Goal: Task Accomplishment & Management: Manage account settings

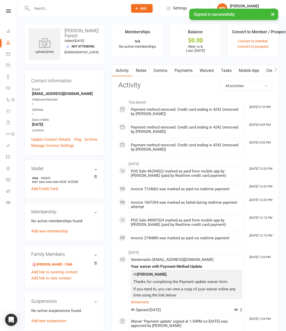
click at [212, 68] on link "Waivers" at bounding box center [206, 71] width 21 height 12
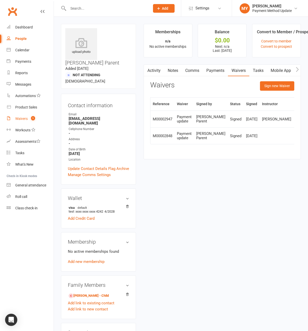
click at [28, 119] on count-badge "1" at bounding box center [31, 119] width 7 height 4
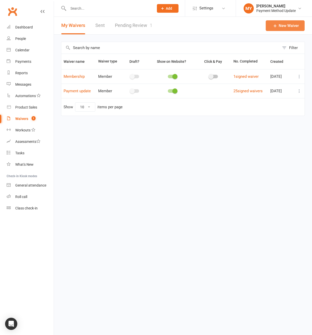
click at [288, 22] on link "New Waiver" at bounding box center [285, 25] width 39 height 11
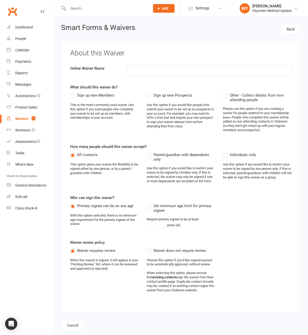
click at [29, 117] on count-badge "1" at bounding box center [32, 119] width 7 height 4
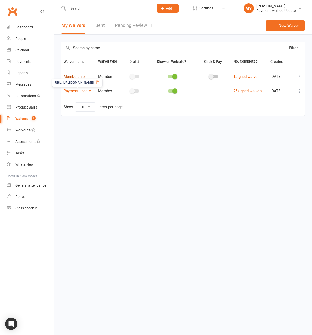
click at [76, 76] on link "Membership" at bounding box center [74, 76] width 21 height 5
click at [96, 67] on icon at bounding box center [94, 68] width 3 height 4
click at [121, 29] on link "Pending Review 1" at bounding box center [133, 26] width 37 height 18
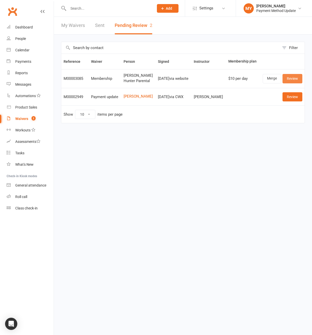
click at [289, 82] on link "Review" at bounding box center [292, 78] width 20 height 9
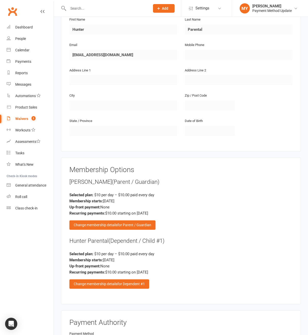
scroll to position [341, 0]
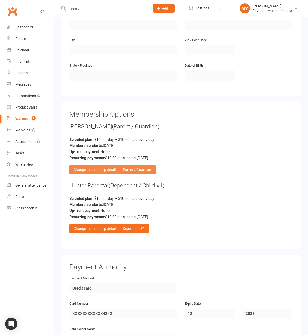
click at [142, 169] on span "for Parent / Guardian" at bounding box center [134, 169] width 34 height 4
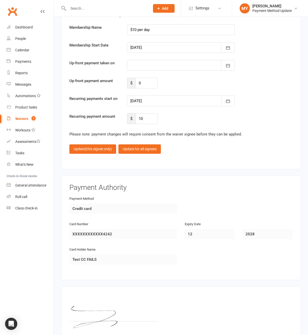
scroll to position [558, 0]
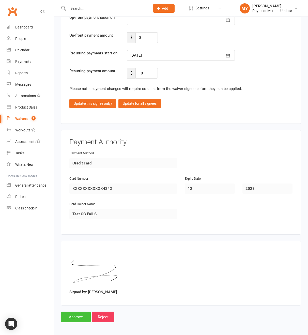
click at [78, 317] on input "Approve" at bounding box center [76, 317] width 30 height 11
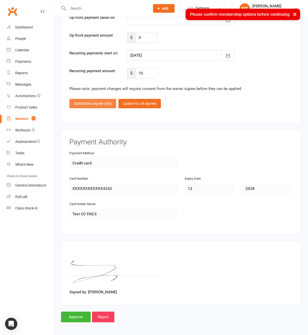
click at [103, 103] on span "(this signee only)" at bounding box center [98, 103] width 27 height 4
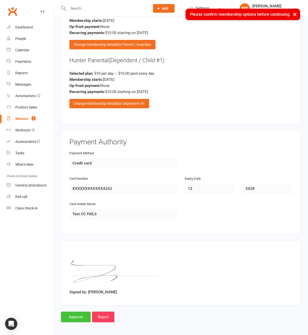
click at [77, 313] on input "Approve" at bounding box center [76, 317] width 30 height 11
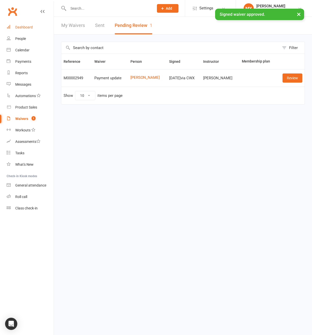
click at [28, 26] on div "Dashboard" at bounding box center [24, 27] width 18 height 4
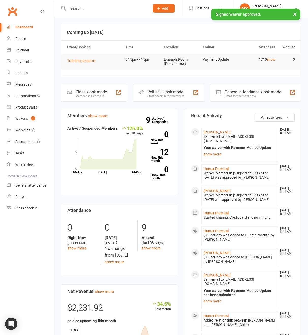
click at [217, 131] on link "[PERSON_NAME]" at bounding box center [217, 132] width 27 height 4
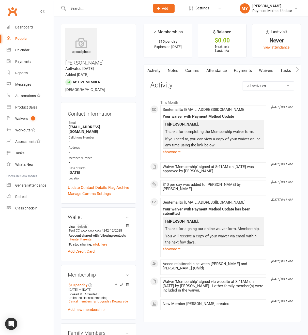
click at [251, 68] on link "Payments" at bounding box center [242, 71] width 25 height 12
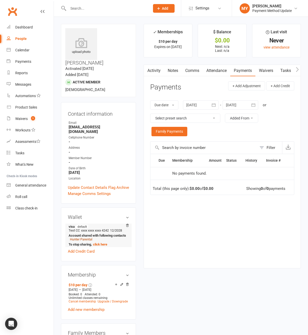
click at [88, 237] on link "Hunter Parental" at bounding box center [81, 239] width 22 height 4
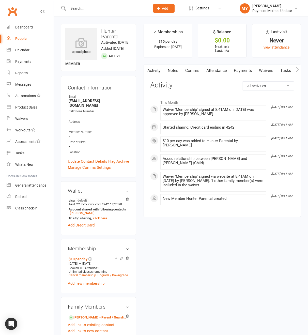
click at [244, 69] on link "Payments" at bounding box center [242, 71] width 25 height 12
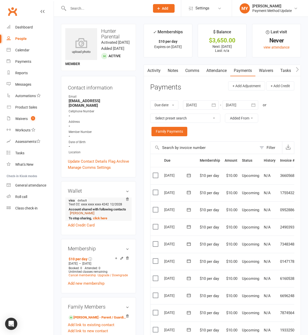
click at [87, 215] on link "Nadia Parental" at bounding box center [82, 213] width 24 height 4
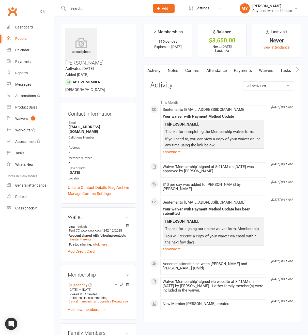
click at [269, 70] on link "Waivers" at bounding box center [265, 71] width 21 height 12
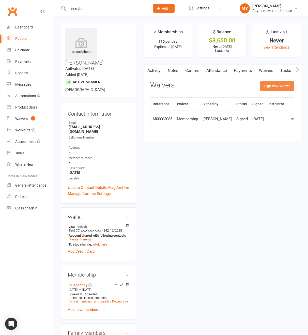
click at [279, 84] on button "Sign new Waiver" at bounding box center [277, 85] width 34 height 9
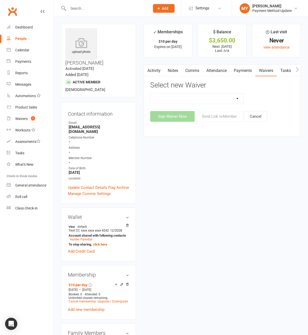
click at [191, 99] on select "Membership Payment update" at bounding box center [196, 99] width 93 height 10
select select "447"
click at [150, 94] on select "Membership Payment update" at bounding box center [196, 99] width 93 height 10
click at [182, 117] on button "Sign Waiver Now" at bounding box center [172, 116] width 44 height 11
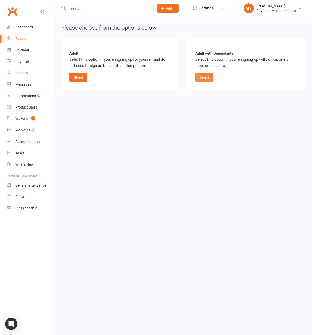
click at [205, 80] on button "Select" at bounding box center [204, 77] width 18 height 9
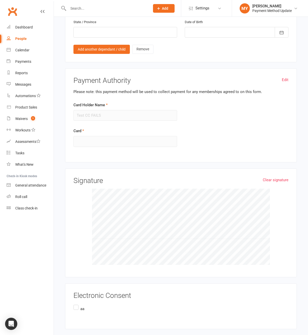
scroll to position [430, 0]
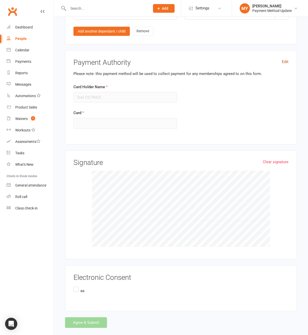
click at [288, 59] on link "Edit" at bounding box center [285, 62] width 7 height 6
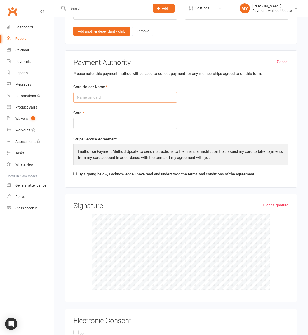
click at [93, 95] on input "Card Holder Name" at bounding box center [125, 97] width 104 height 11
paste input "4000000000009995"
type input "4000000000009995"
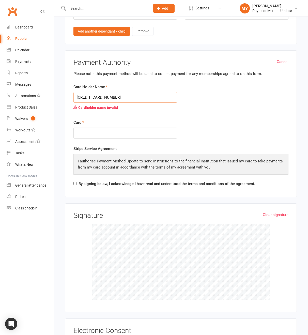
click at [96, 95] on input "4000000000009995" at bounding box center [125, 97] width 104 height 11
click at [97, 94] on input "Card Holder Name" at bounding box center [125, 97] width 104 height 11
type input "testt"
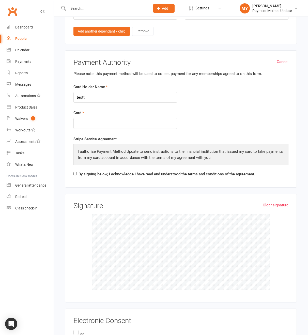
drag, startPoint x: 138, startPoint y: 117, endPoint x: 148, endPoint y: 108, distance: 13.7
click at [138, 116] on div "Card" at bounding box center [125, 119] width 104 height 19
click at [140, 119] on div at bounding box center [125, 123] width 104 height 11
click at [80, 174] on label "By signing below, I acknowledge I have read and understood the terms and condit…" at bounding box center [167, 174] width 177 height 6
click at [77, 174] on input "By signing below, I acknowledge I have read and understood the terms and condit…" at bounding box center [74, 173] width 3 height 3
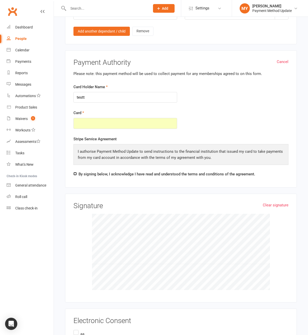
checkbox input "true"
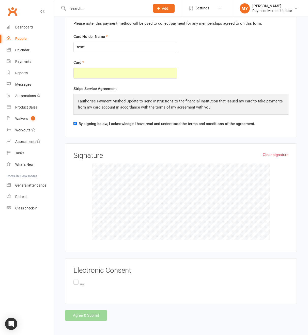
click at [79, 278] on label "aa" at bounding box center [78, 283] width 11 height 10
click at [77, 278] on input "aa" at bounding box center [74, 278] width 3 height 0
click at [82, 317] on button "Agree & Submit" at bounding box center [86, 315] width 42 height 11
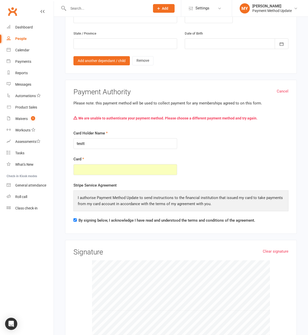
scroll to position [479, 0]
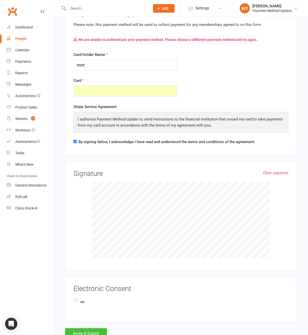
click at [97, 333] on button "Agree & Submit" at bounding box center [86, 333] width 42 height 11
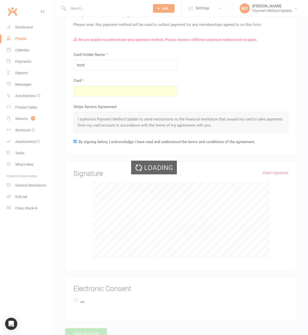
scroll to position [0, 0]
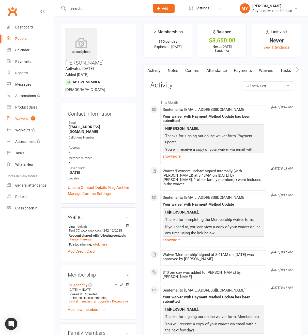
click at [21, 119] on div "Waivers" at bounding box center [21, 119] width 12 height 4
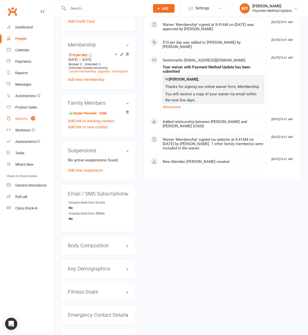
scroll to position [237, 0]
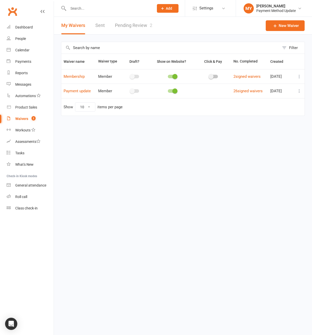
click at [131, 27] on link "Pending Review 2" at bounding box center [133, 26] width 37 height 18
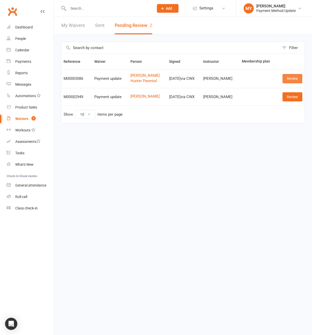
click at [287, 78] on link "Review" at bounding box center [292, 78] width 20 height 9
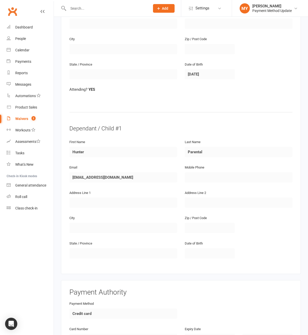
scroll to position [314, 0]
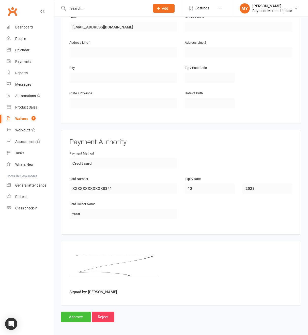
click at [68, 315] on input "Approve" at bounding box center [76, 317] width 30 height 11
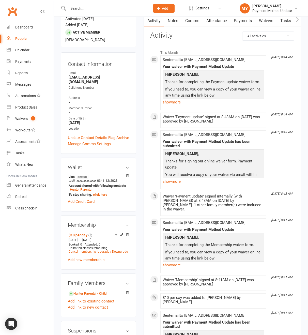
scroll to position [68, 0]
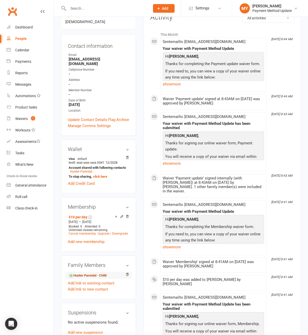
click at [88, 273] on link "Hunter Parental - Child" at bounding box center [88, 275] width 38 height 5
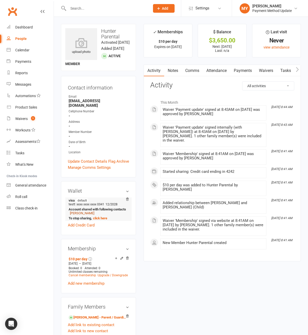
click at [82, 215] on link "Nadia Parental" at bounding box center [82, 213] width 24 height 4
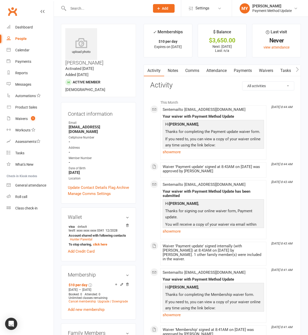
click at [243, 25] on li "$ Balance $3,650.00 Next: 14 Oct 2025 Last: n/a" at bounding box center [222, 41] width 49 height 34
click at [261, 9] on div "Payment Method Update" at bounding box center [271, 10] width 39 height 5
drag, startPoint x: 220, startPoint y: 16, endPoint x: 218, endPoint y: 13, distance: 3.3
click at [219, 16] on li "Settings Membership Plans Event Templates Appointment Types Mobile App Website …" at bounding box center [206, 8] width 51 height 17
click at [210, 6] on link "Settings" at bounding box center [206, 8] width 35 height 11
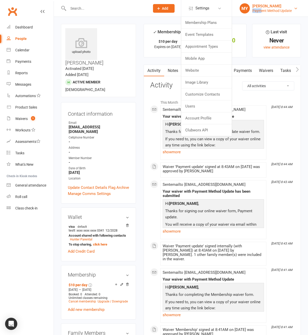
click at [260, 8] on div "Payment Method Update" at bounding box center [271, 10] width 39 height 5
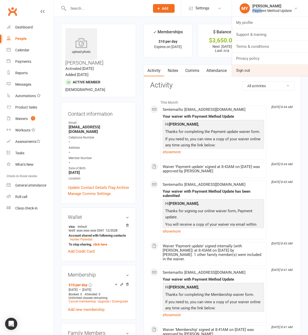
click at [244, 68] on link "Sign out" at bounding box center [270, 71] width 76 height 12
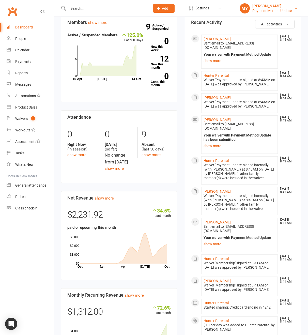
click at [262, 5] on div "Melina Yung" at bounding box center [271, 6] width 39 height 5
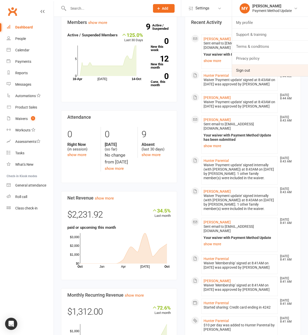
click at [249, 68] on link "Sign out" at bounding box center [270, 71] width 76 height 12
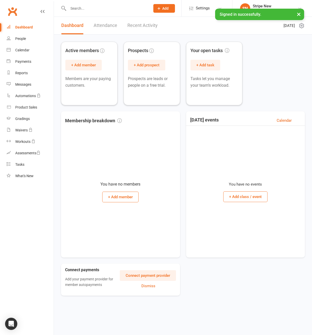
click at [268, 10] on div "Signed in successfully. ×" at bounding box center [259, 14] width 89 height 11
click at [268, 5] on div "Stripe New" at bounding box center [275, 6] width 45 height 5
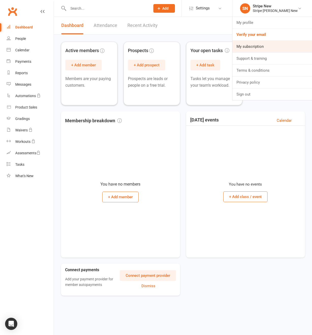
click at [263, 50] on link "My subscription" at bounding box center [272, 47] width 80 height 12
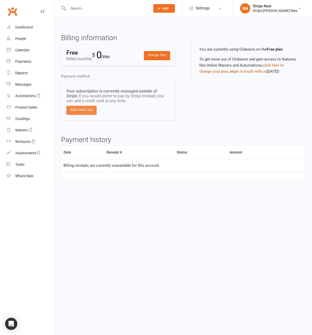
click at [80, 110] on link "Add Credit Card" at bounding box center [81, 110] width 30 height 9
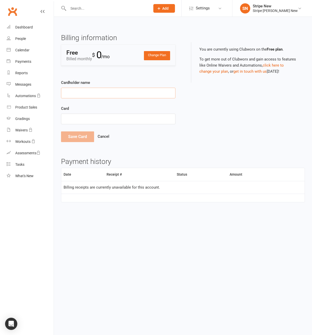
click at [97, 88] on input "Cardholder name" at bounding box center [118, 93] width 114 height 11
type input "Me Testing"
click at [91, 116] on div at bounding box center [118, 119] width 114 height 11
click at [115, 121] on div at bounding box center [118, 119] width 114 height 11
click at [84, 135] on button "Save Card" at bounding box center [77, 136] width 33 height 11
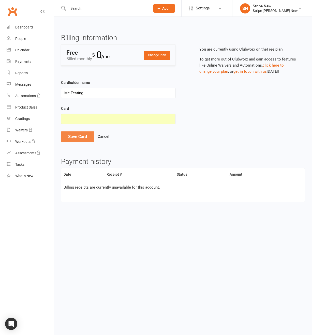
click at [76, 139] on button "Save Card" at bounding box center [77, 136] width 33 height 11
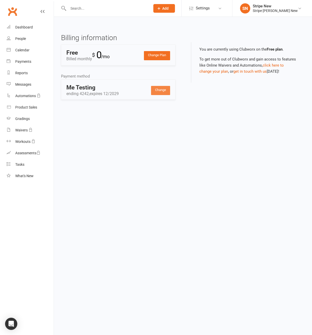
click at [160, 91] on link "Change" at bounding box center [160, 90] width 19 height 9
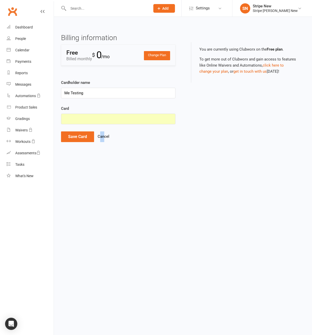
click at [99, 136] on div "Save Card Cancel" at bounding box center [118, 136] width 114 height 11
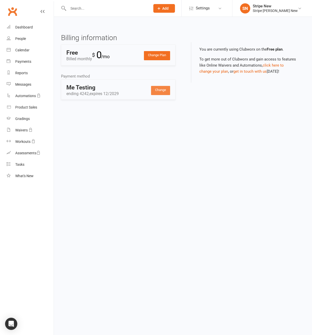
click at [163, 89] on link "Change" at bounding box center [160, 90] width 19 height 9
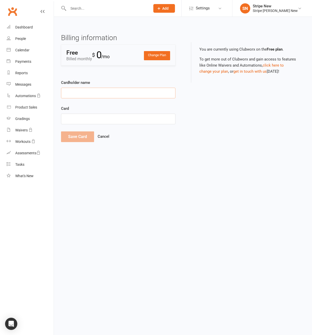
click at [71, 94] on input "Cardholder name" at bounding box center [118, 93] width 114 height 11
type input "tetst"
click at [72, 134] on button "Save Card" at bounding box center [77, 136] width 33 height 11
click at [80, 145] on button "Save Card" at bounding box center [77, 146] width 33 height 11
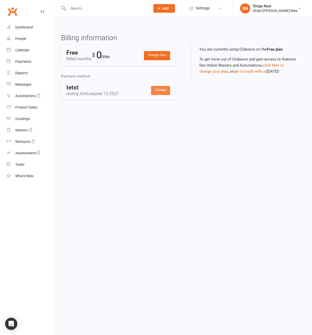
click at [163, 90] on link "Change" at bounding box center [160, 90] width 19 height 9
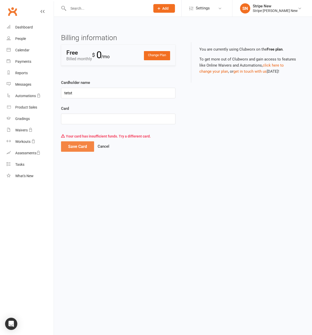
click at [73, 143] on button "Save Card" at bounding box center [77, 146] width 33 height 11
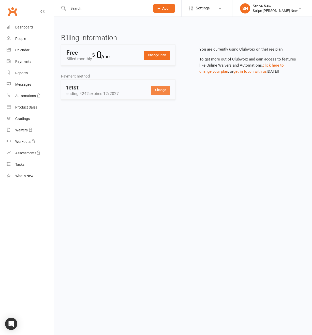
click at [167, 88] on link "Change" at bounding box center [160, 90] width 19 height 9
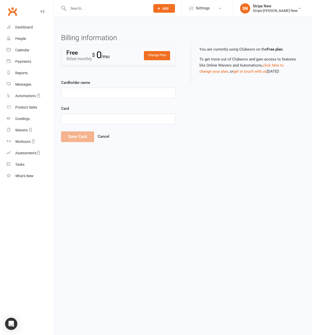
click at [103, 133] on div "Save Card Cancel" at bounding box center [118, 136] width 114 height 11
click at [278, 10] on div "Stripe [PERSON_NAME] New" at bounding box center [275, 10] width 45 height 5
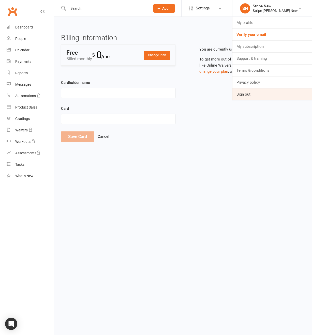
click at [248, 99] on link "Sign out" at bounding box center [272, 94] width 80 height 12
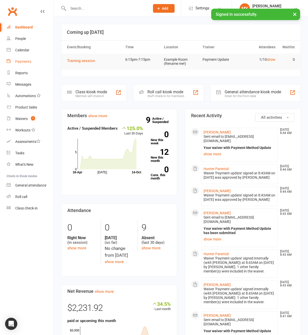
click at [23, 59] on div "Payments" at bounding box center [23, 61] width 16 height 4
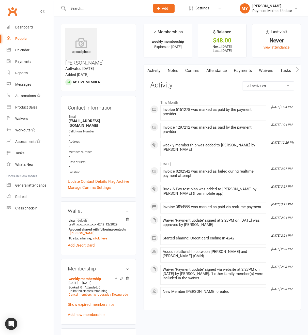
click at [241, 72] on link "Payments" at bounding box center [242, 71] width 25 height 12
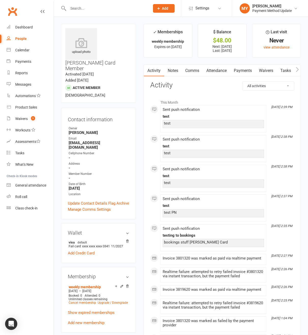
click at [244, 71] on link "Payments" at bounding box center [242, 71] width 25 height 12
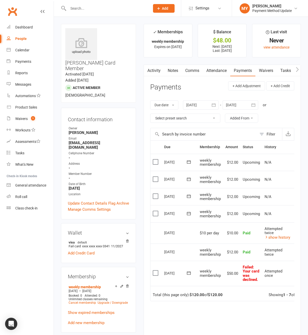
click at [196, 105] on div at bounding box center [201, 104] width 36 height 9
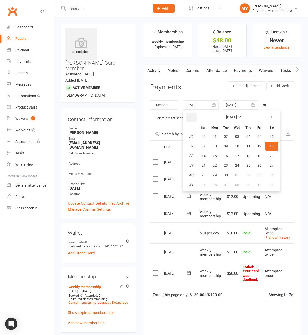
click at [189, 117] on button "button" at bounding box center [191, 117] width 11 height 9
click at [256, 137] on button "01" at bounding box center [259, 136] width 11 height 9
type input "[DATE]"
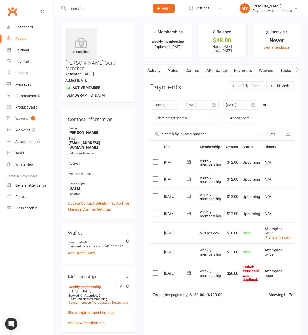
click at [156, 71] on link "Activity" at bounding box center [154, 71] width 20 height 12
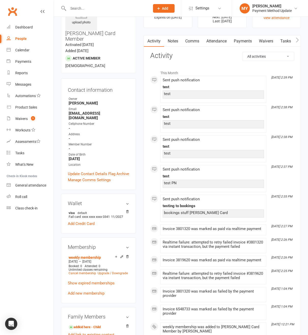
scroll to position [33, 0]
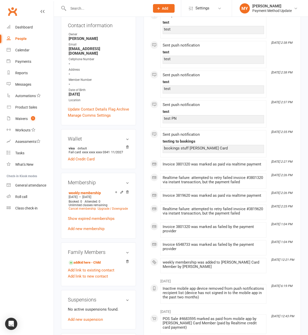
click at [236, 213] on div "Realtime failure: attempted to retry failed invoice #3819620 via instant transa…" at bounding box center [213, 211] width 101 height 9
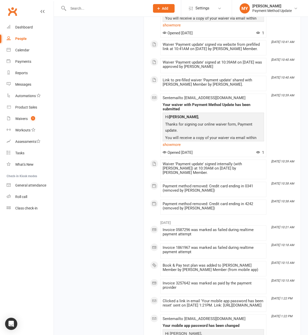
scroll to position [0, 0]
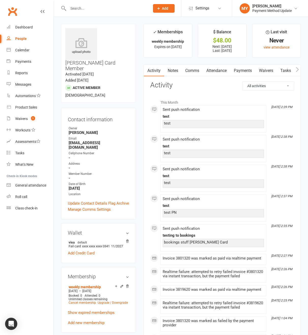
click at [243, 71] on link "Payments" at bounding box center [242, 71] width 25 height 12
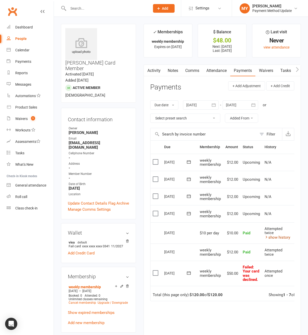
click at [285, 236] on link "show history" at bounding box center [277, 237] width 26 height 5
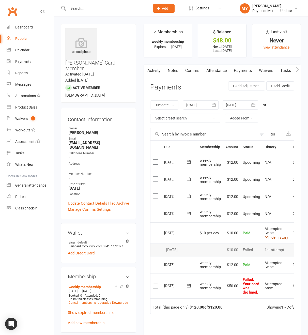
click at [285, 236] on link "hide history" at bounding box center [276, 237] width 24 height 5
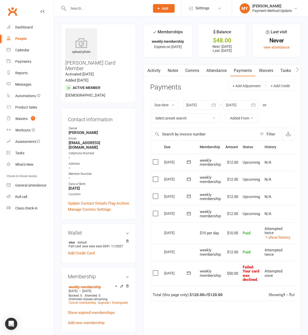
click at [154, 72] on link "Activity" at bounding box center [154, 71] width 20 height 12
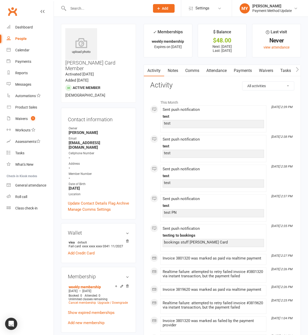
click at [239, 257] on div "Invoice 3801320 was marked as paid via realtime payment" at bounding box center [213, 258] width 101 height 4
click at [228, 275] on div "Realtime failure: attempted to retry failed invoice #3801320 via instant transa…" at bounding box center [213, 274] width 101 height 9
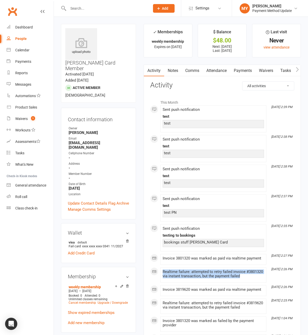
click at [228, 275] on div "Realtime failure: attempted to retry failed invoice #3801320 via instant transa…" at bounding box center [213, 274] width 101 height 9
click at [228, 303] on div "Realtime failure: attempted to retry failed invoice #3819620 via instant transa…" at bounding box center [213, 305] width 101 height 9
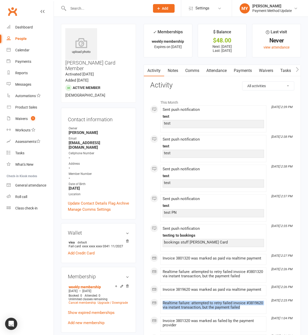
click at [228, 303] on div "Realtime failure: attempted to retry failed invoice #3819620 via instant transa…" at bounding box center [213, 305] width 101 height 9
click at [236, 73] on link "Payments" at bounding box center [242, 71] width 25 height 12
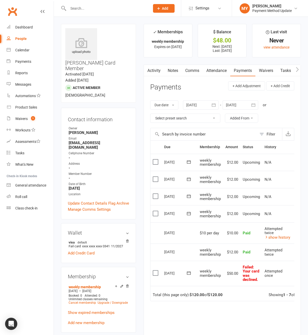
click at [155, 71] on link "Activity" at bounding box center [154, 71] width 20 height 12
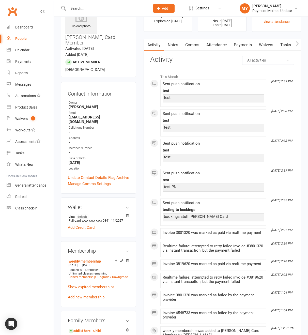
scroll to position [29, 0]
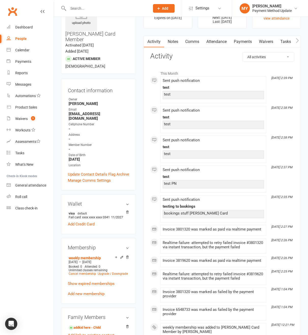
click at [120, 255] on icon at bounding box center [122, 257] width 4 height 4
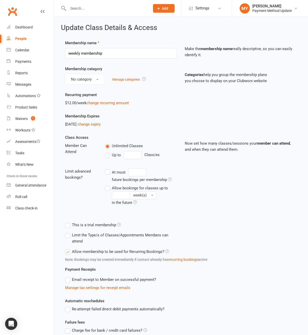
scroll to position [49, 0]
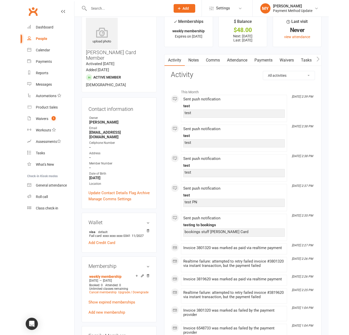
scroll to position [19, 0]
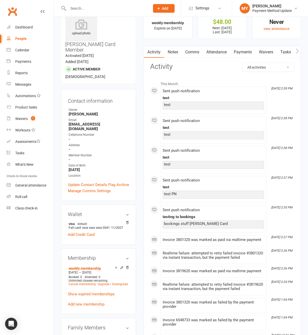
click at [216, 258] on div "Realtime failure: attempted to retry failed invoice #3801320 via instant transa…" at bounding box center [213, 255] width 101 height 9
click at [215, 258] on div "Realtime failure: attempted to retry failed invoice #3801320 via instant transa…" at bounding box center [213, 255] width 101 height 9
click at [241, 53] on link "Payments" at bounding box center [242, 52] width 25 height 12
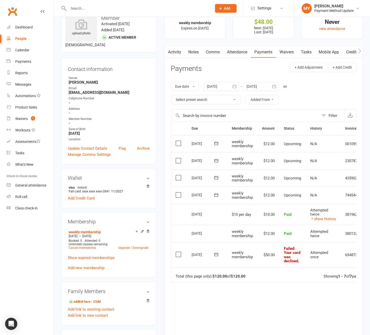
click at [312, 232] on td "3801320" at bounding box center [352, 233] width 24 height 17
copy td "3801320"
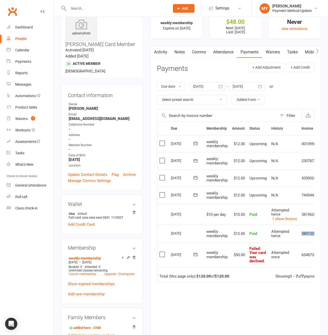
click at [195, 195] on icon at bounding box center [195, 194] width 5 height 5
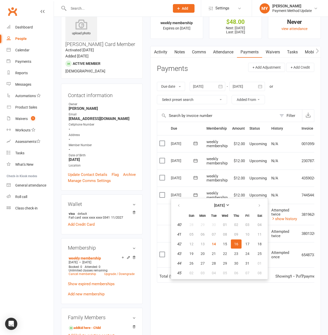
click at [214, 192] on span "weekly membership" at bounding box center [216, 195] width 21 height 9
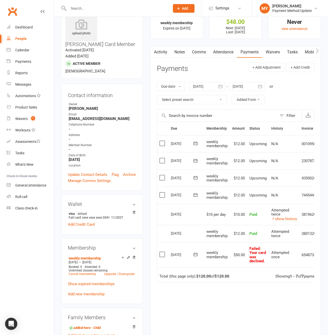
click at [306, 234] on td "3801320" at bounding box center [308, 233] width 19 height 17
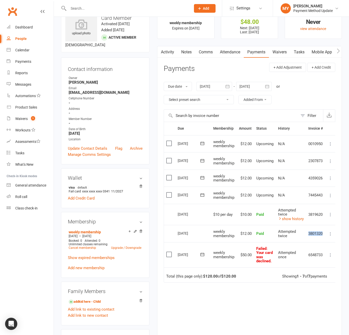
click at [166, 52] on link "Activity" at bounding box center [167, 52] width 20 height 12
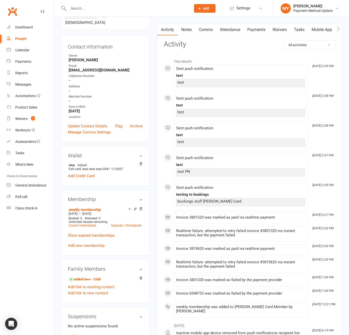
scroll to position [44, 0]
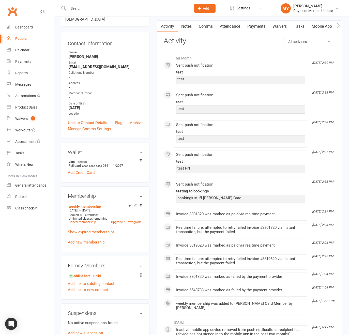
click at [249, 302] on div "weekly membership was added to Mary Fail Card Member by Melina Yung" at bounding box center [240, 305] width 129 height 9
click at [234, 260] on div "Realtime failure: attempted to retry failed invoice #3819620 via instant transa…" at bounding box center [240, 261] width 129 height 9
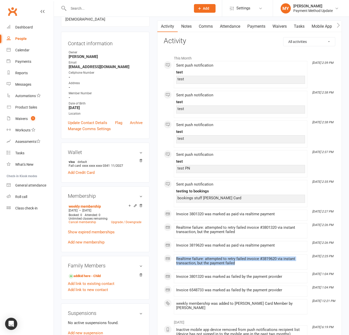
click at [234, 260] on div "Realtime failure: attempted to retry failed invoice #3819620 via instant transa…" at bounding box center [240, 261] width 129 height 9
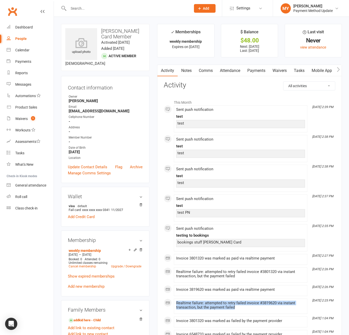
click at [257, 73] on link "Payments" at bounding box center [256, 71] width 25 height 12
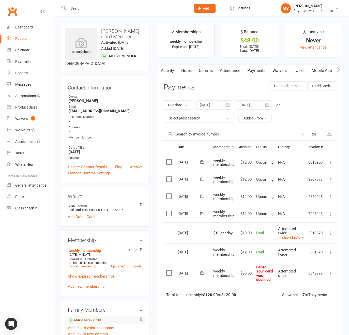
click at [101, 318] on link "addkid here - Child" at bounding box center [85, 320] width 32 height 5
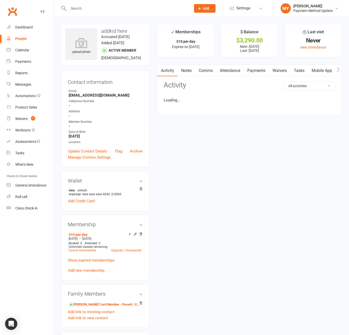
click at [254, 72] on link "Payments" at bounding box center [256, 71] width 25 height 12
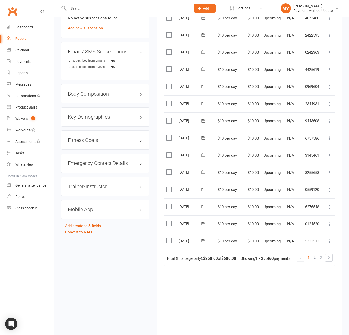
scroll to position [372, 0]
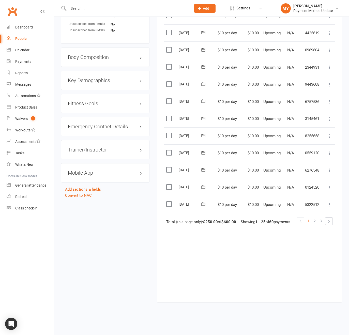
click at [312, 217] on ul "1 2 3" at bounding box center [315, 221] width 36 height 8
click at [312, 217] on link "3" at bounding box center [321, 220] width 6 height 7
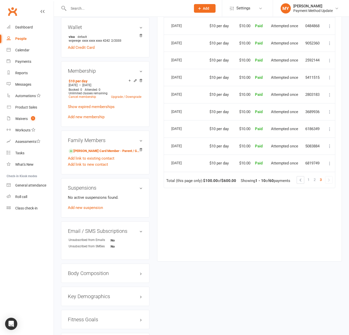
scroll to position [49, 0]
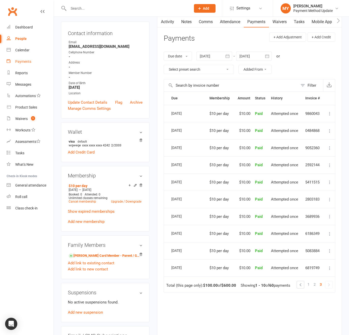
click at [24, 64] on link "Payments" at bounding box center [30, 61] width 47 height 11
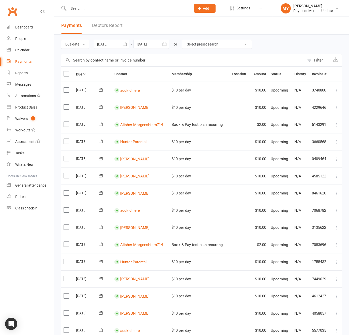
click at [200, 45] on select "Select preset search All failures All skipped payments All pending payments Suc…" at bounding box center [217, 44] width 70 height 9
select select "0"
click at [186, 40] on select "Select preset search All failures All skipped payments All pending payments Suc…" at bounding box center [217, 44] width 70 height 9
type input "[DATE]"
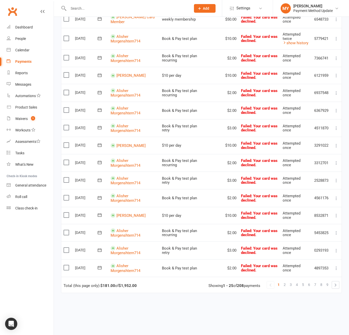
scroll to position [303, 0]
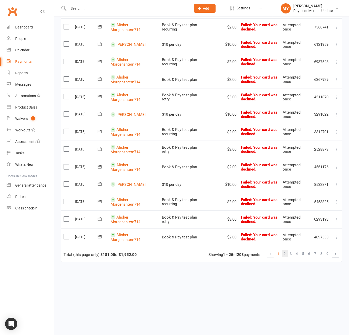
click at [285, 253] on span "2" at bounding box center [285, 253] width 2 height 7
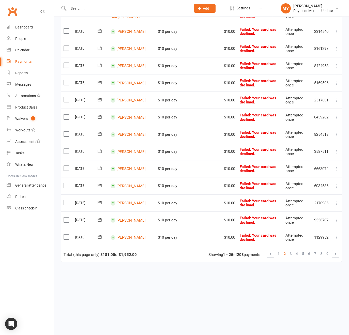
scroll to position [0, 0]
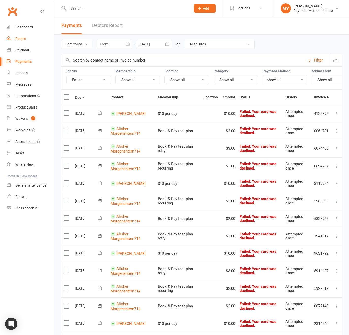
click at [20, 37] on div "People" at bounding box center [20, 39] width 11 height 4
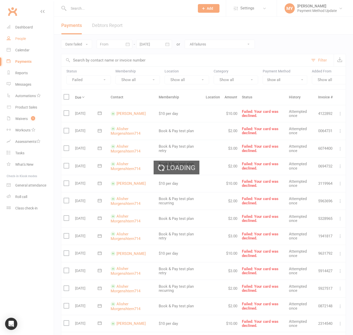
select select "100"
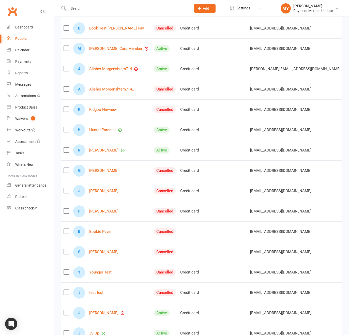
scroll to position [212, 0]
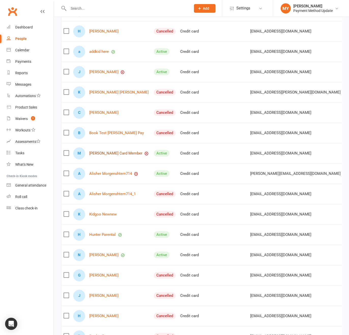
click at [108, 155] on link "[PERSON_NAME] Card Member" at bounding box center [115, 153] width 53 height 4
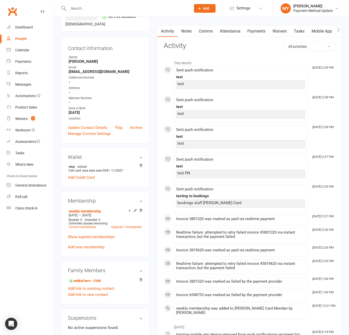
scroll to position [43, 0]
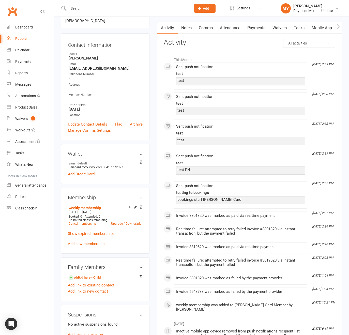
click at [254, 32] on link "Payments" at bounding box center [256, 28] width 25 height 12
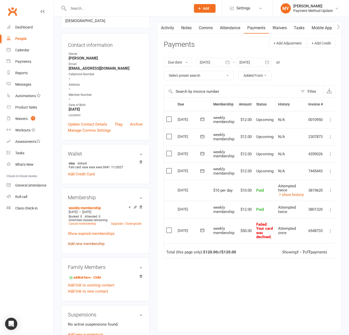
click at [82, 243] on link "Add new membership" at bounding box center [86, 243] width 37 height 5
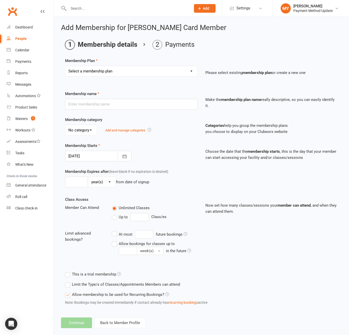
click at [91, 70] on select "Select a membership plan Create new Membership Plan $10 per day Book & Pay test…" at bounding box center [131, 71] width 132 height 10
select select "3"
click at [65, 66] on select "Select a membership plan Create new Membership Plan $10 per day Book & Pay test…" at bounding box center [131, 71] width 132 height 10
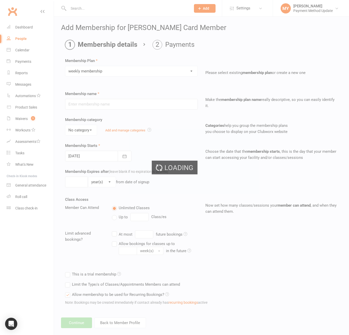
type input "weekly membership"
type input "1"
select select "2"
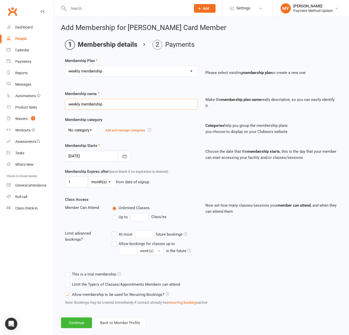
click at [69, 105] on input "weekly membership" at bounding box center [131, 104] width 133 height 11
drag, startPoint x: 77, startPoint y: 104, endPoint x: 139, endPoint y: 111, distance: 62.6
click at [139, 111] on div "Membership name Fails weekly membership Make the membership plan name really de…" at bounding box center [201, 104] width 280 height 26
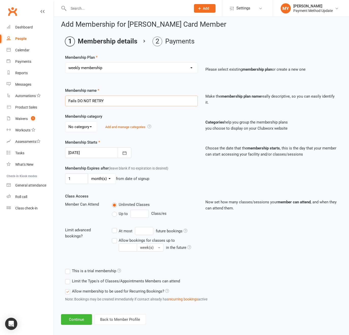
scroll to position [8, 0]
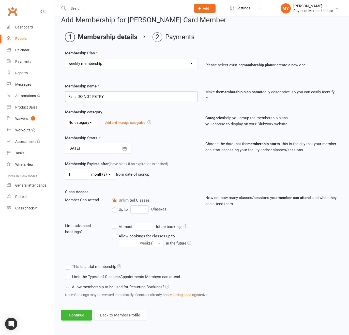
type input "Fails DO NOT RETRY"
click at [106, 175] on select "day(s) week(s) month(s) year(s)" at bounding box center [101, 174] width 27 height 10
select select "1"
click at [88, 169] on select "day(s) week(s) month(s) year(s)" at bounding box center [101, 174] width 27 height 10
click at [104, 175] on select "day(s) week(s) month(s) year(s)" at bounding box center [101, 174] width 27 height 10
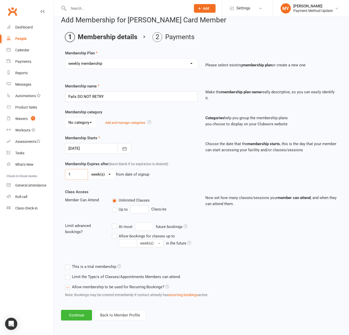
drag, startPoint x: 75, startPoint y: 176, endPoint x: 51, endPoint y: 174, distance: 24.5
click at [51, 174] on ui-view "Prospect Member Non-attending contact Class / event Appointment Task Membership…" at bounding box center [174, 161] width 349 height 334
type input "2"
click at [70, 288] on label "Allow membership to be used for Recurring Bookings?" at bounding box center [117, 287] width 104 height 6
click at [68, 284] on input "Allow membership to be used for Recurring Bookings?" at bounding box center [66, 284] width 3 height 0
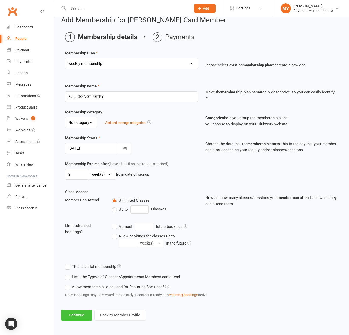
click at [73, 310] on button "Continue" at bounding box center [76, 315] width 31 height 11
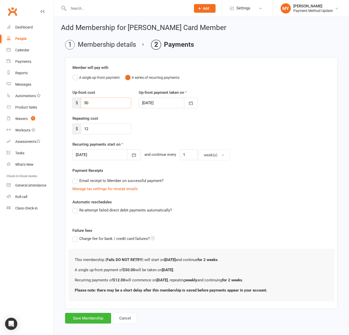
drag, startPoint x: 101, startPoint y: 100, endPoint x: 76, endPoint y: 97, distance: 25.1
click at [73, 96] on div "Up-front cost $ 50" at bounding box center [102, 98] width 66 height 19
drag, startPoint x: 76, startPoint y: 97, endPoint x: 93, endPoint y: 103, distance: 18.6
click at [85, 101] on div "Up-front cost $ 50" at bounding box center [102, 98] width 66 height 19
click at [100, 104] on input "50" at bounding box center [106, 103] width 50 height 11
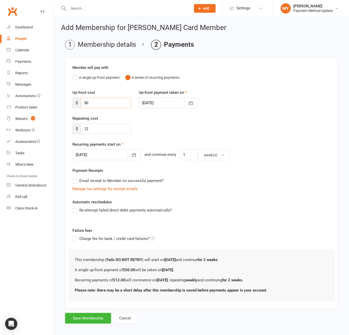
click at [100, 104] on input "50" at bounding box center [106, 103] width 50 height 11
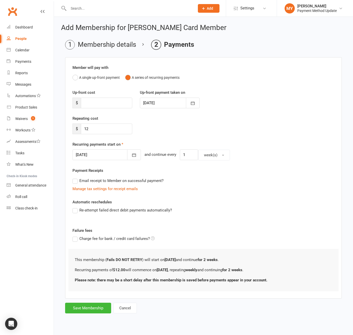
click at [98, 154] on div at bounding box center [106, 154] width 68 height 11
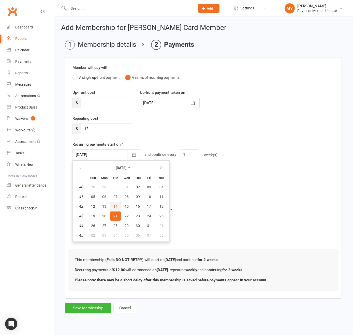
click at [115, 207] on span "14" at bounding box center [115, 206] width 4 height 4
type input "[DATE]"
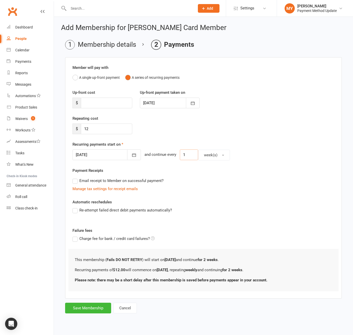
drag, startPoint x: 177, startPoint y: 156, endPoint x: 160, endPoint y: 152, distance: 17.7
click at [160, 155] on div "14 Oct 2025 October 2025 Sun Mon Tue Wed Thu Fri Sat 40 28 29 30 01 02 03 04 41…" at bounding box center [203, 154] width 262 height 11
type input "3"
drag, startPoint x: 213, startPoint y: 157, endPoint x: 211, endPoint y: 160, distance: 4.1
click at [213, 157] on button "week(s)" at bounding box center [214, 155] width 32 height 11
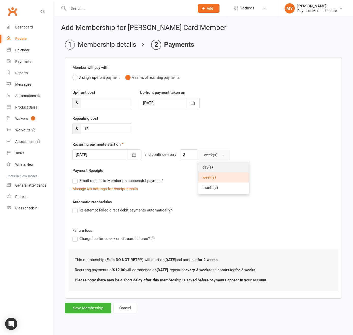
click at [203, 167] on span "day(s)" at bounding box center [207, 167] width 10 height 5
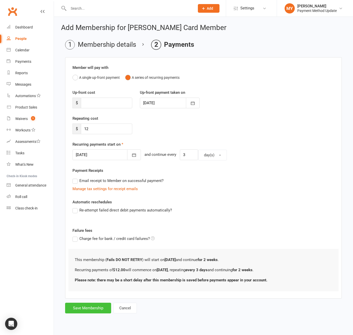
click at [87, 306] on button "Save Membership" at bounding box center [88, 308] width 46 height 11
type input "0"
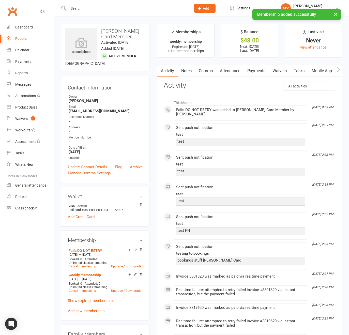
click at [255, 75] on link "Payments" at bounding box center [256, 71] width 25 height 12
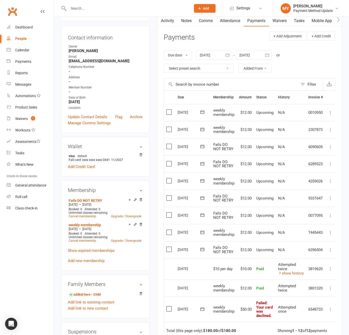
scroll to position [102, 0]
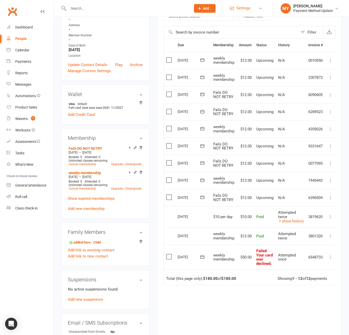
click at [246, 9] on span "Settings" at bounding box center [243, 8] width 14 height 11
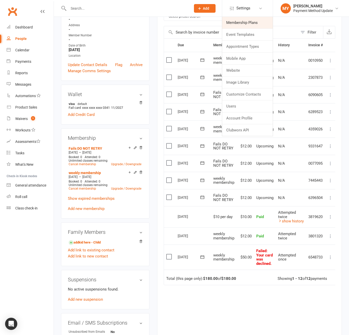
click at [238, 23] on link "Membership Plans" at bounding box center [247, 23] width 51 height 12
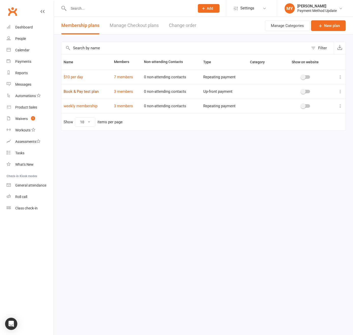
click at [79, 90] on link "Book & Pay test plan" at bounding box center [81, 91] width 35 height 5
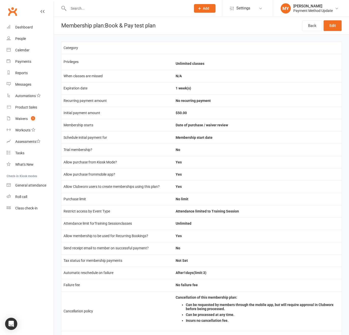
scroll to position [72, 0]
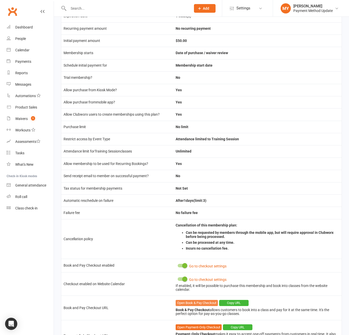
click at [191, 303] on link "Open Book & Pay Checkout" at bounding box center [197, 303] width 42 height 6
click at [21, 29] on div "Dashboard" at bounding box center [24, 27] width 18 height 4
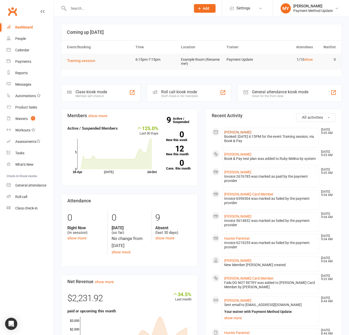
click at [230, 131] on link "Ruby Melina" at bounding box center [237, 132] width 27 height 4
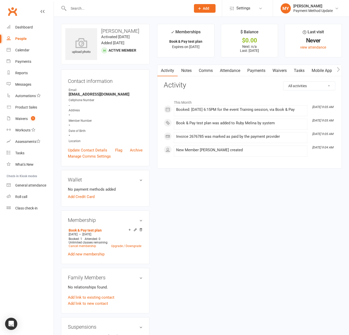
click at [81, 97] on strong "melina+rubytry@clubworx.com" at bounding box center [106, 94] width 74 height 5
copy render-form-field "melina+rubytry@clubworx.com"
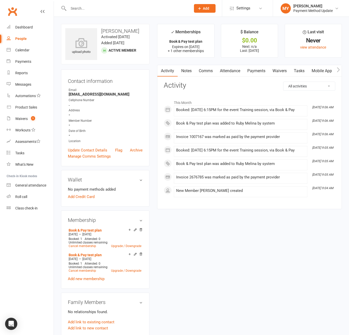
click at [257, 70] on link "Payments" at bounding box center [256, 71] width 25 height 12
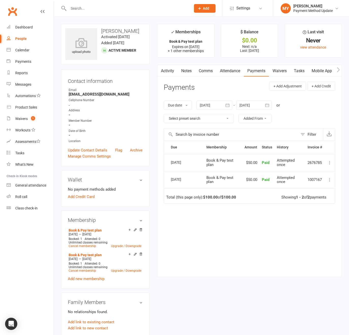
click at [173, 68] on link "Activity" at bounding box center [167, 71] width 20 height 12
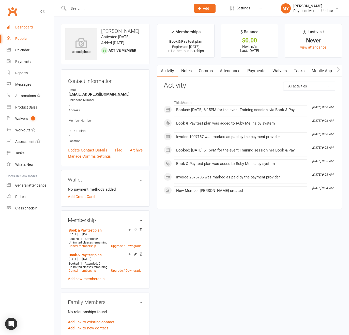
click at [27, 27] on div "Dashboard" at bounding box center [24, 27] width 18 height 4
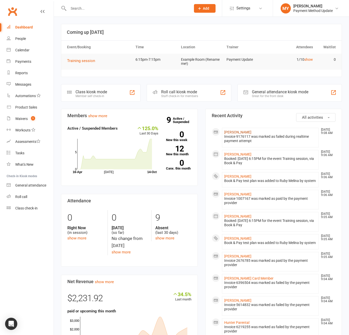
click at [239, 132] on link "[PERSON_NAME]" at bounding box center [237, 132] width 27 height 4
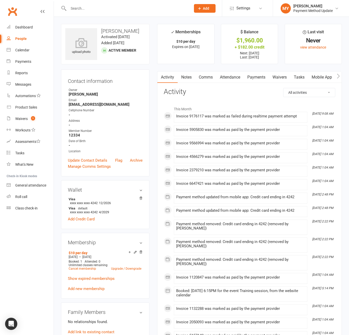
click at [254, 80] on link "Payments" at bounding box center [256, 77] width 25 height 12
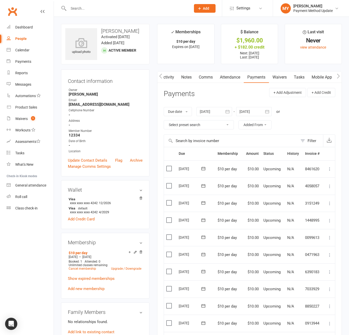
click at [171, 78] on link "Activity" at bounding box center [167, 77] width 20 height 12
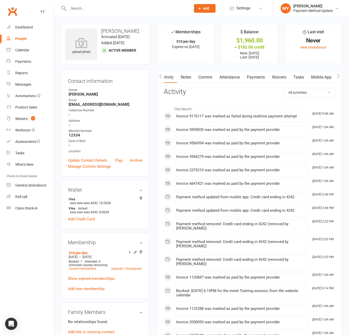
click at [254, 75] on link "Payments" at bounding box center [255, 77] width 25 height 12
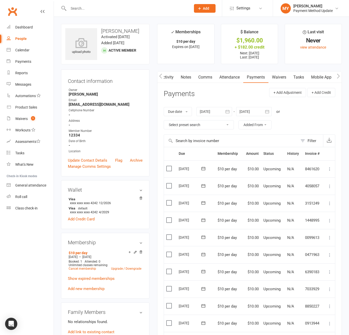
click at [260, 108] on div at bounding box center [254, 111] width 36 height 9
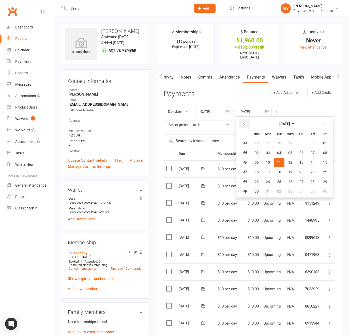
click at [244, 121] on button "button" at bounding box center [244, 123] width 11 height 9
click at [280, 164] on span "14" at bounding box center [279, 162] width 4 height 4
type input "[DATE]"
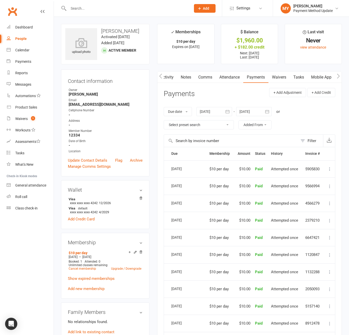
click at [170, 80] on link "Activity" at bounding box center [167, 77] width 20 height 12
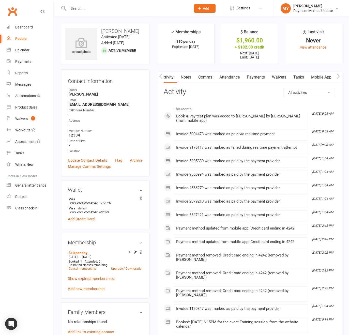
click at [260, 79] on link "Payments" at bounding box center [255, 77] width 25 height 12
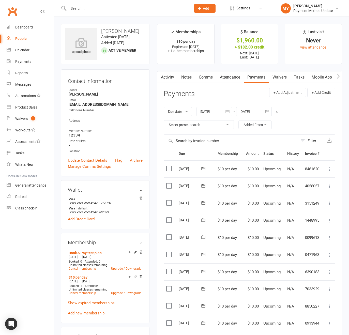
click at [258, 113] on div at bounding box center [254, 111] width 36 height 9
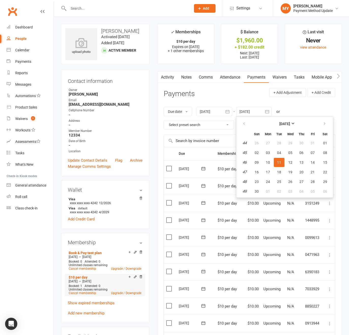
click at [120, 283] on li "$10 per day [DATE] — [DATE] Booked: 1 Attended: 0 Unlimited classes remaining C…" at bounding box center [104, 285] width 75 height 22
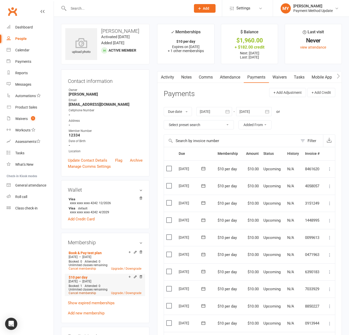
click at [87, 292] on link "Cancel membership" at bounding box center [82, 293] width 27 height 4
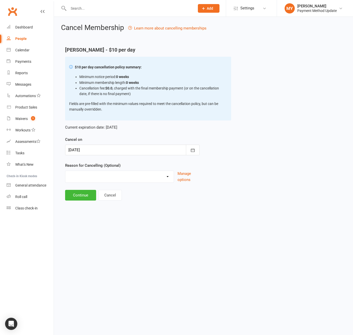
click at [94, 149] on div at bounding box center [132, 150] width 134 height 11
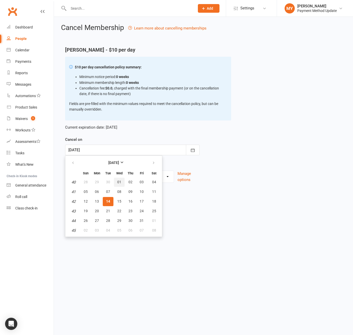
click at [115, 184] on button "01" at bounding box center [119, 182] width 11 height 9
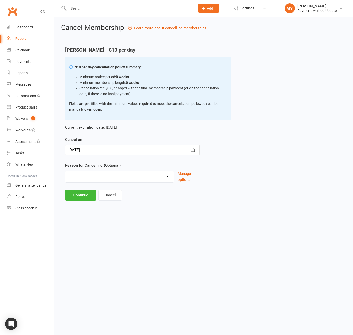
click at [91, 151] on div at bounding box center [132, 150] width 134 height 11
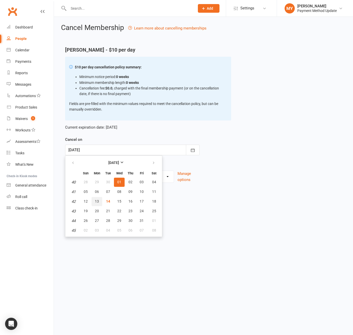
click at [99, 201] on span "13" at bounding box center [97, 201] width 4 height 4
type input "[DATE]"
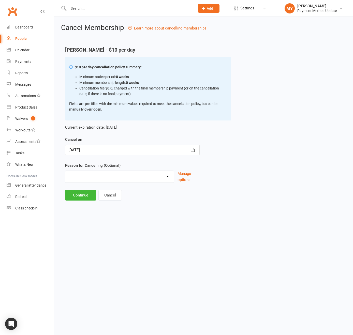
click at [87, 181] on div "Holiday Injury Other reason" at bounding box center [119, 176] width 109 height 12
click at [87, 179] on select "Holiday Injury Other reason" at bounding box center [119, 176] width 108 height 10
click at [87, 196] on button "Continue" at bounding box center [80, 195] width 31 height 11
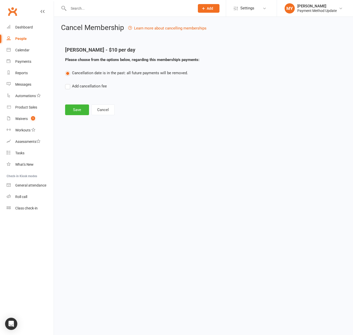
click at [78, 116] on div "Cancel Membership Learn more about cancelling memberships Melina Yung - $10 per…" at bounding box center [203, 70] width 299 height 106
click at [78, 112] on button "Save" at bounding box center [77, 109] width 24 height 11
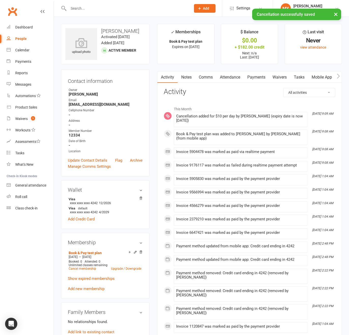
click at [262, 75] on link "Payments" at bounding box center [256, 77] width 25 height 12
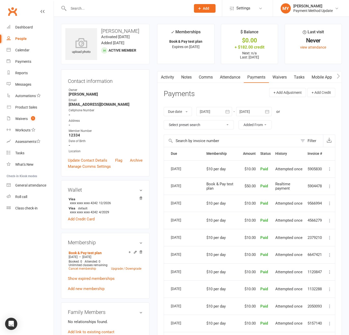
click at [166, 77] on link "Activity" at bounding box center [167, 77] width 20 height 12
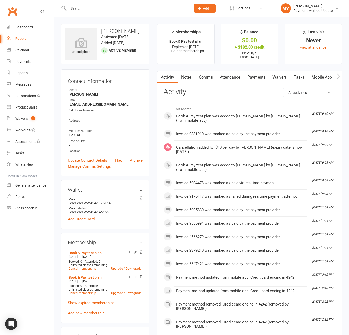
click at [258, 78] on link "Payments" at bounding box center [256, 77] width 25 height 12
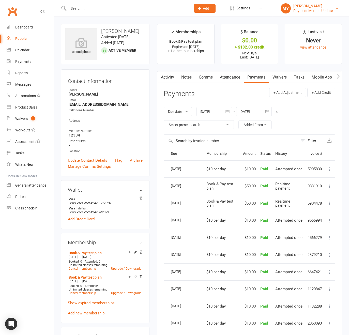
click at [310, 10] on div "Payment Method Update" at bounding box center [312, 10] width 39 height 5
click at [225, 90] on header "Payments + Add Adjustment + Add Credit" at bounding box center [250, 95] width 172 height 14
click at [142, 121] on div "Address" at bounding box center [106, 120] width 74 height 5
click at [139, 198] on icon at bounding box center [141, 198] width 4 height 4
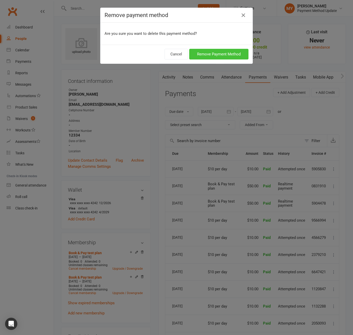
click at [211, 53] on button "Remove Payment Method" at bounding box center [218, 54] width 59 height 11
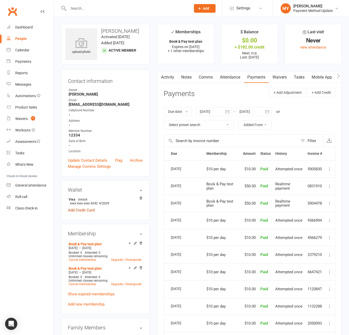
click at [86, 209] on link "Add Credit Card" at bounding box center [81, 210] width 27 height 6
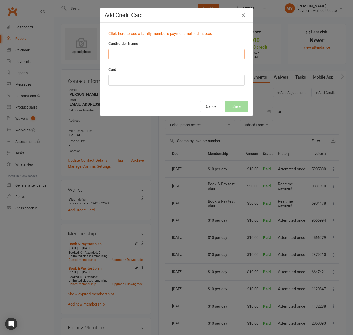
click at [129, 53] on input "Cardholder Name" at bounding box center [176, 54] width 136 height 11
type input "Failure Card"
click at [233, 105] on button "Save" at bounding box center [236, 106] width 24 height 11
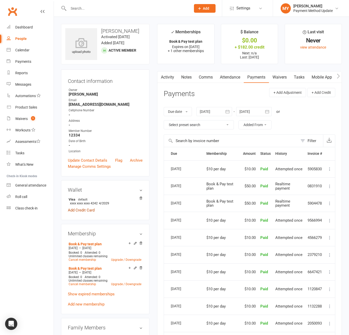
click at [89, 209] on link "Add Credit Card" at bounding box center [81, 210] width 27 height 6
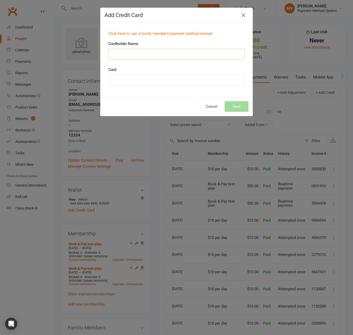
click at [138, 54] on input "Cardholder Name" at bounding box center [176, 54] width 136 height 11
type input "Failure Card"
click at [232, 108] on button "Save" at bounding box center [236, 106] width 24 height 11
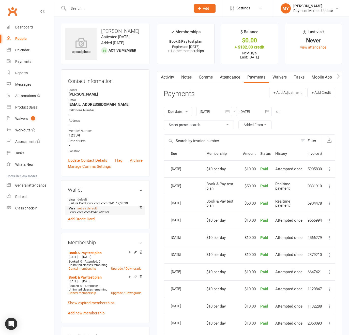
click at [83, 209] on link "set as default" at bounding box center [87, 208] width 20 height 4
click at [84, 197] on link "set as default" at bounding box center [87, 199] width 20 height 4
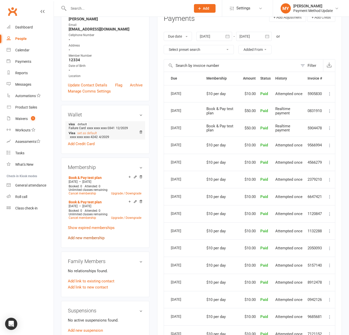
click at [83, 236] on link "Add new membership" at bounding box center [86, 238] width 37 height 5
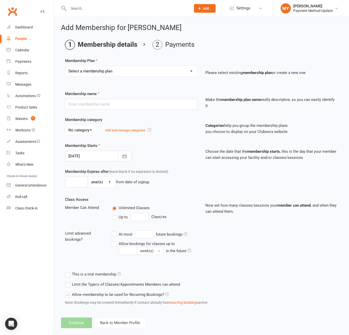
click at [96, 68] on select "Select a membership plan Create new Membership Plan $10 per day Book & Pay test…" at bounding box center [131, 71] width 132 height 10
select select "3"
click at [65, 66] on select "Select a membership plan Create new Membership Plan $10 per day Book & Pay test…" at bounding box center [131, 71] width 132 height 10
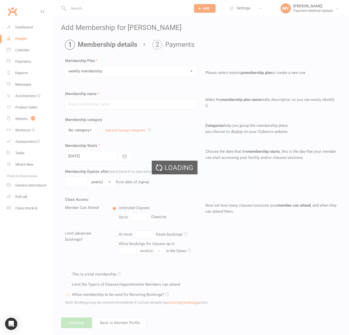
type input "weekly membership"
type input "1"
select select "2"
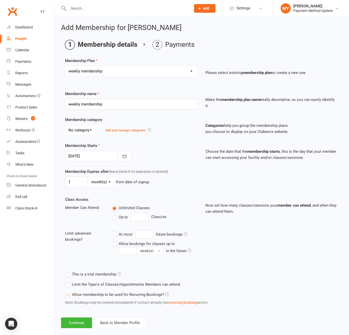
click at [87, 155] on div at bounding box center [98, 156] width 66 height 11
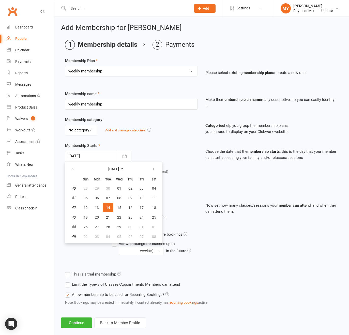
click at [137, 127] on div "Add and manage categories" at bounding box center [128, 130] width 46 height 6
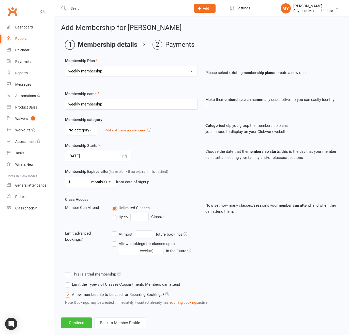
click at [74, 322] on button "Continue" at bounding box center [76, 322] width 31 height 11
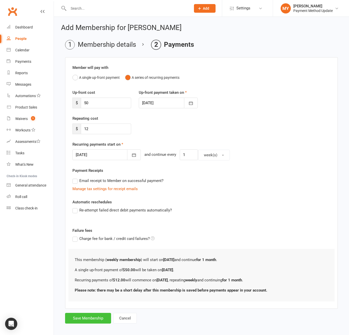
click at [83, 321] on button "Save Membership" at bounding box center [88, 318] width 46 height 11
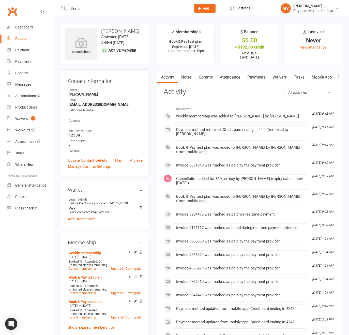
click at [11, 41] on link "People" at bounding box center [30, 38] width 47 height 11
select select "100"
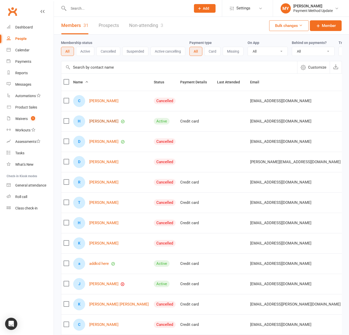
click at [93, 123] on link "[PERSON_NAME]" at bounding box center [103, 121] width 29 height 4
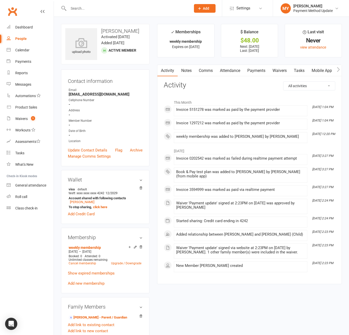
click at [288, 71] on link "Waivers" at bounding box center [279, 71] width 21 height 12
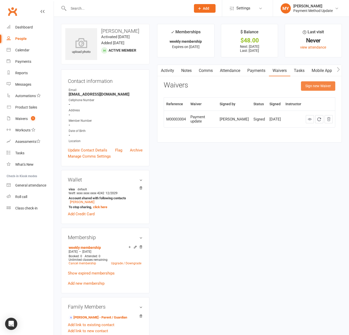
click at [310, 85] on button "Sign new Waiver" at bounding box center [318, 85] width 34 height 9
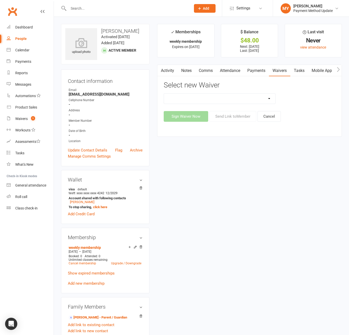
click at [196, 102] on select "Membership Payment update" at bounding box center [219, 99] width 111 height 10
select select "447"
click at [164, 94] on select "Membership Payment update" at bounding box center [219, 99] width 111 height 10
click at [195, 115] on button "Sign Waiver Now" at bounding box center [186, 116] width 44 height 11
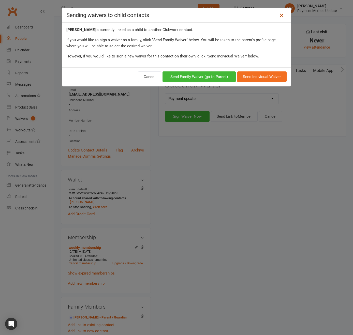
click at [278, 14] on icon at bounding box center [281, 15] width 6 height 6
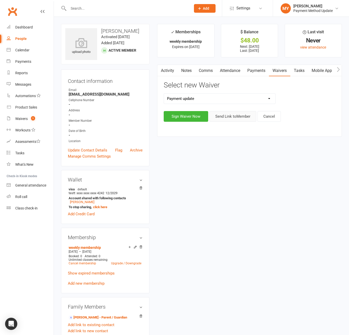
click at [230, 114] on button "Send Link to Member" at bounding box center [232, 116] width 47 height 11
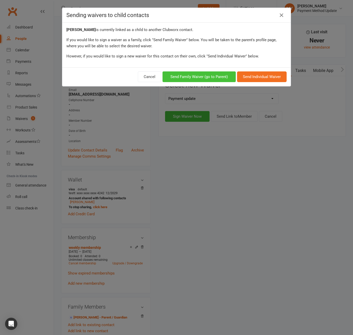
click at [229, 79] on button "Send Family Waiver (go to Parent)" at bounding box center [198, 76] width 73 height 11
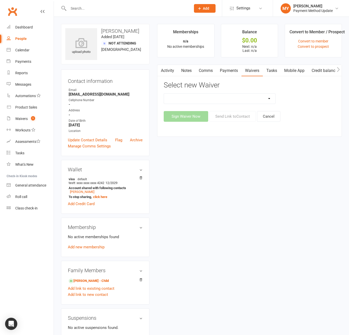
click at [203, 99] on select "Membership Payment update" at bounding box center [219, 99] width 111 height 10
select select "447"
click at [164, 94] on select "Membership Payment update" at bounding box center [219, 99] width 111 height 10
click at [225, 117] on button "Send Link to Contact" at bounding box center [232, 116] width 46 height 11
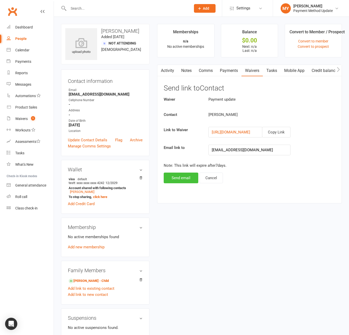
click at [177, 174] on button "Send email" at bounding box center [181, 178] width 35 height 11
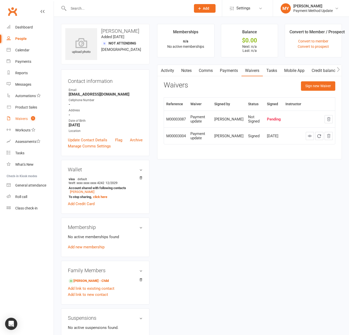
click at [29, 117] on count-badge "1" at bounding box center [31, 119] width 7 height 4
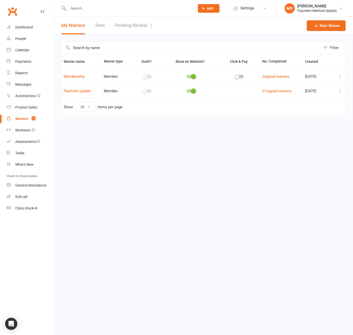
click at [127, 24] on link "Pending Review 2" at bounding box center [133, 26] width 37 height 18
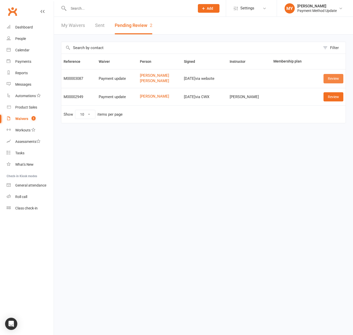
click at [329, 79] on link "Review" at bounding box center [333, 78] width 20 height 9
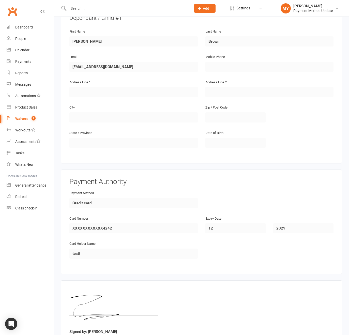
scroll to position [314, 0]
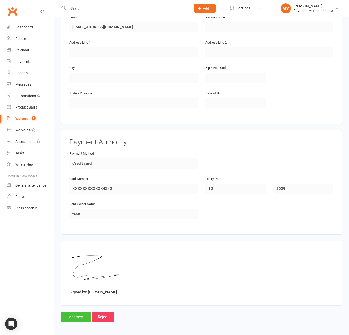
click at [73, 317] on input "Approve" at bounding box center [76, 317] width 30 height 11
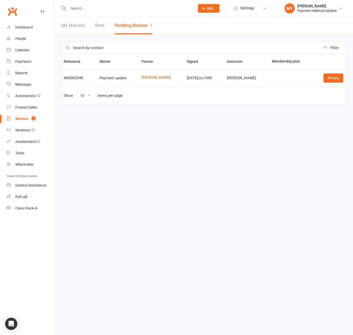
click at [16, 114] on link "Waivers 1" at bounding box center [30, 118] width 47 height 11
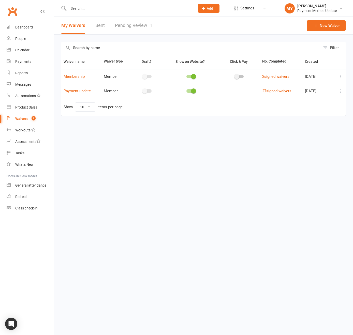
click at [135, 26] on link "Pending Review 1" at bounding box center [133, 26] width 37 height 18
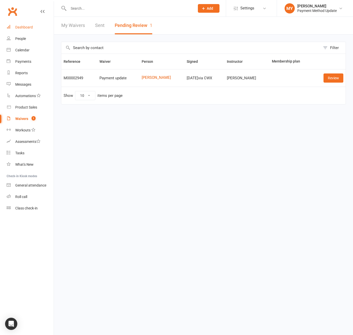
click at [26, 26] on div "Dashboard" at bounding box center [24, 27] width 18 height 4
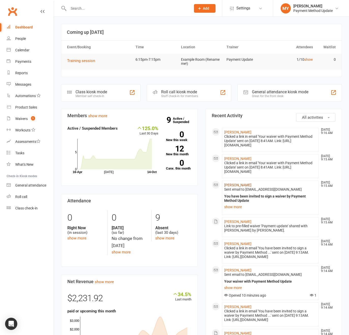
click at [242, 187] on link "[PERSON_NAME]" at bounding box center [237, 185] width 27 height 4
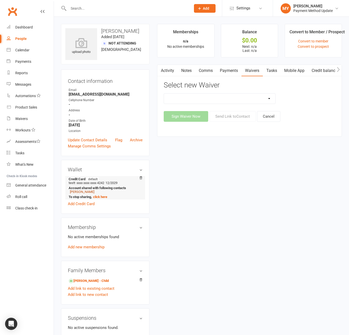
click at [85, 191] on link "[PERSON_NAME]" at bounding box center [82, 192] width 24 height 4
click at [25, 38] on div "People" at bounding box center [20, 39] width 11 height 4
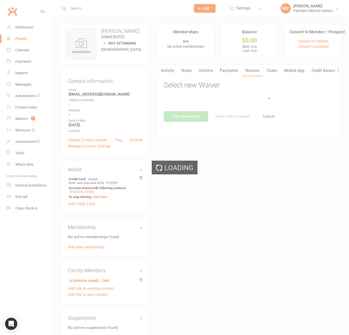
select select "100"
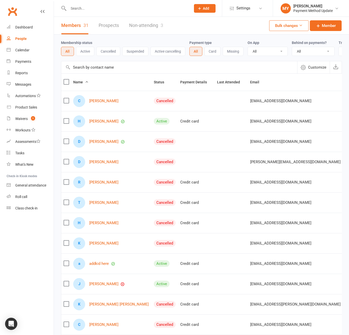
click at [239, 50] on button "Missing" at bounding box center [233, 51] width 21 height 9
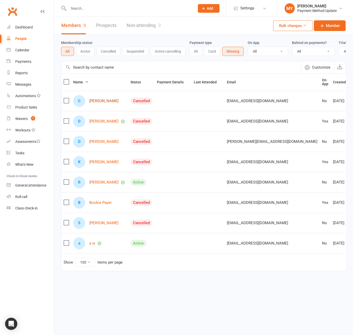
click at [99, 103] on link "Charlie Brown" at bounding box center [103, 101] width 29 height 4
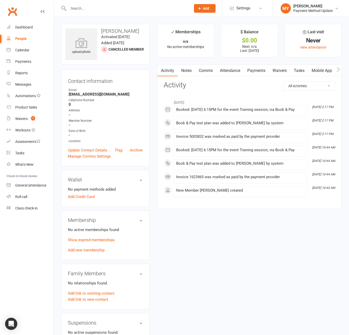
click at [283, 70] on link "Waivers" at bounding box center [279, 71] width 21 height 12
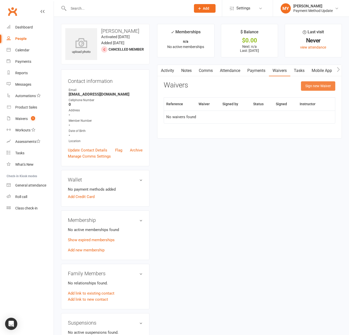
click at [320, 85] on button "Sign new Waiver" at bounding box center [318, 85] width 34 height 9
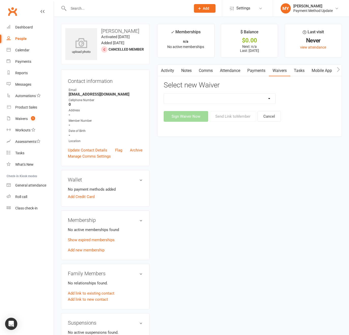
click at [190, 100] on select "Membership Payment update" at bounding box center [219, 99] width 111 height 10
select select "447"
click at [164, 94] on select "Membership Payment update" at bounding box center [219, 99] width 111 height 10
click at [230, 118] on button "Send Link to Member" at bounding box center [232, 116] width 47 height 11
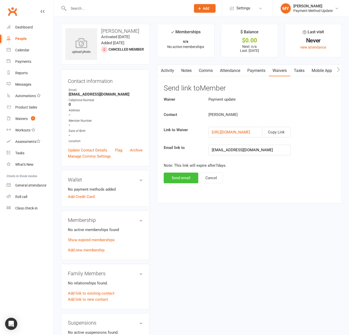
click at [180, 178] on button "Send email" at bounding box center [181, 178] width 35 height 11
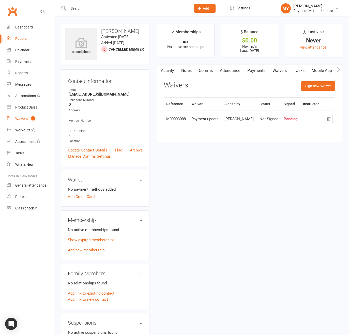
click at [23, 120] on div "Waivers" at bounding box center [21, 119] width 12 height 4
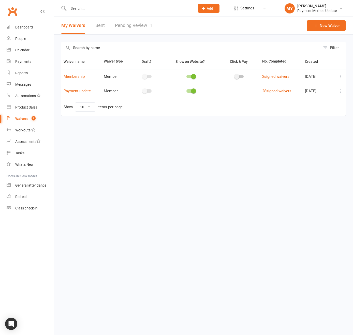
click at [111, 26] on div "My Waivers Sent Pending Review 1" at bounding box center [107, 26] width 106 height 18
click at [123, 25] on link "Pending Review 1" at bounding box center [133, 26] width 37 height 18
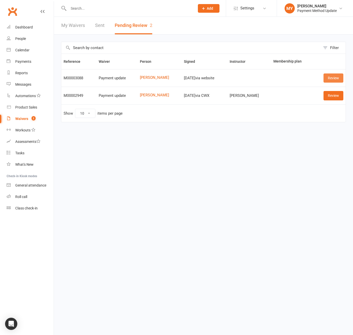
drag, startPoint x: 344, startPoint y: 81, endPoint x: 340, endPoint y: 80, distance: 3.8
click at [344, 81] on td "Review" at bounding box center [330, 78] width 32 height 18
click at [334, 80] on link "Review" at bounding box center [333, 77] width 20 height 9
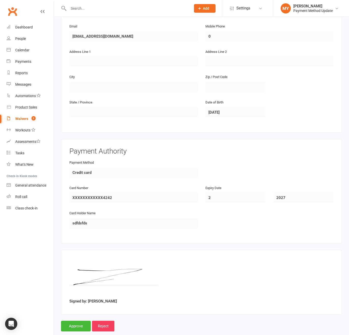
scroll to position [121, 0]
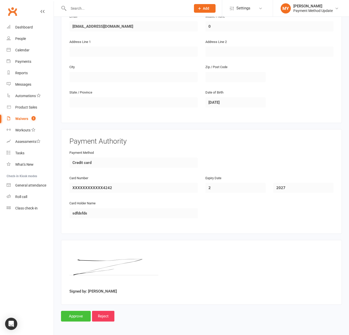
click at [66, 319] on input "Approve" at bounding box center [76, 316] width 30 height 11
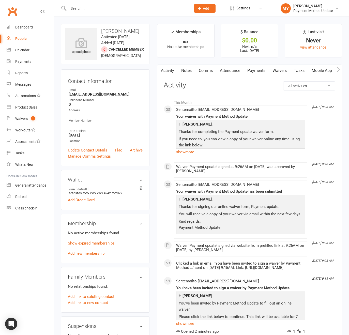
click at [258, 68] on link "Payments" at bounding box center [256, 71] width 25 height 12
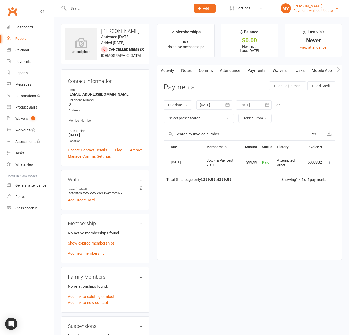
click at [290, 11] on div "MY" at bounding box center [286, 8] width 10 height 10
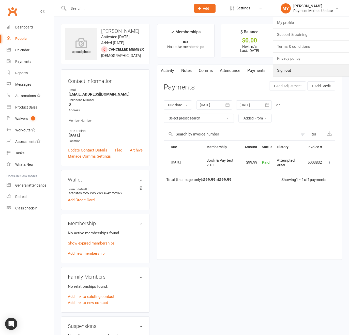
click at [284, 72] on link "Sign out" at bounding box center [311, 71] width 76 height 12
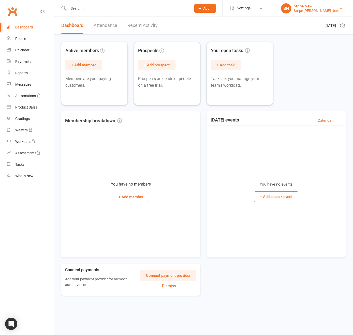
click at [312, 12] on div "Stripe [PERSON_NAME] New" at bounding box center [315, 10] width 45 height 5
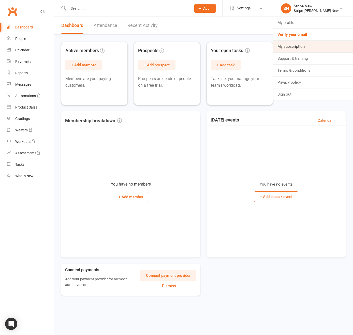
click at [295, 42] on link "My subscription" at bounding box center [313, 47] width 80 height 12
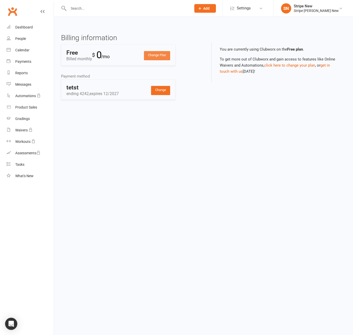
click at [156, 56] on link "Change Plan" at bounding box center [157, 55] width 26 height 9
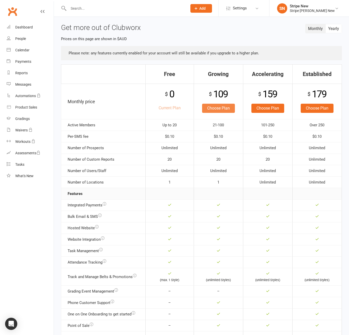
click at [214, 106] on link "Choose Plan" at bounding box center [218, 108] width 33 height 9
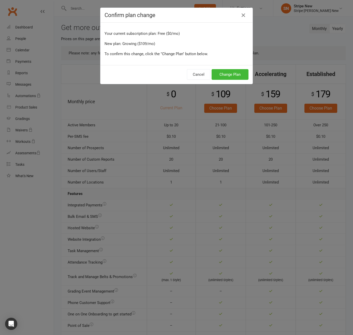
click at [224, 80] on div "Cancel Change Plan" at bounding box center [176, 74] width 152 height 19
click at [225, 76] on button "Change Plan" at bounding box center [229, 74] width 37 height 11
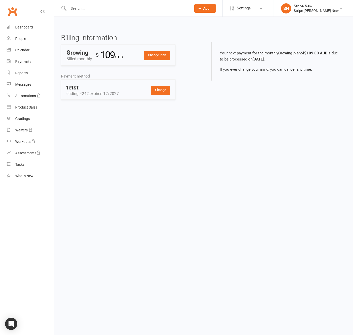
click at [161, 50] on div "Change Plan Growing Billed monthly $ 109 /mo" at bounding box center [118, 54] width 114 height 21
click at [161, 54] on link "Change Plan" at bounding box center [157, 55] width 26 height 9
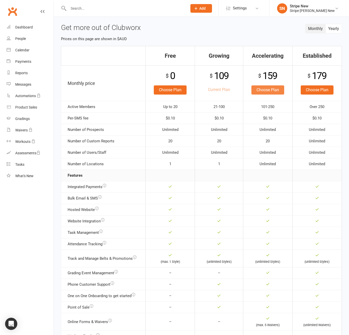
click at [266, 87] on link "Choose Plan" at bounding box center [267, 89] width 33 height 9
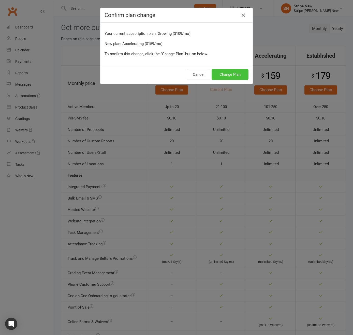
click at [220, 74] on button "Change Plan" at bounding box center [229, 74] width 37 height 11
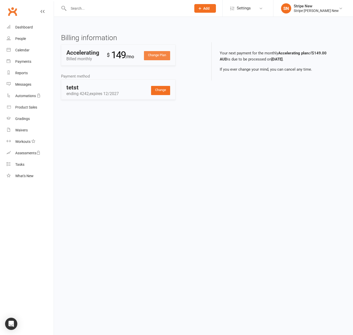
click at [157, 58] on link "Change Plan" at bounding box center [157, 55] width 26 height 9
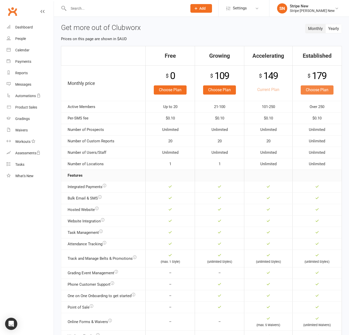
click at [306, 87] on link "Choose Plan" at bounding box center [317, 89] width 33 height 9
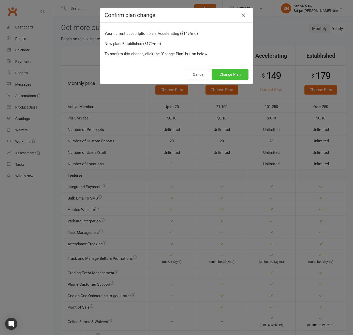
click at [224, 74] on button "Change Plan" at bounding box center [229, 74] width 37 height 11
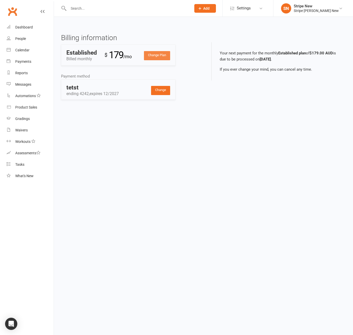
click at [153, 54] on link "Change Plan" at bounding box center [157, 55] width 26 height 9
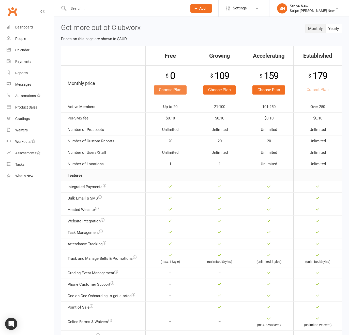
click at [165, 91] on link "Choose Plan" at bounding box center [170, 89] width 33 height 9
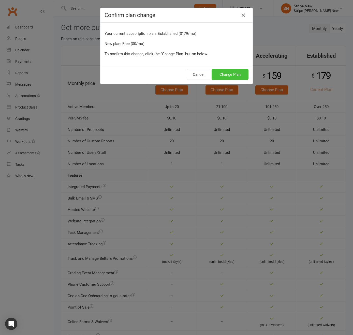
click at [220, 75] on button "Change Plan" at bounding box center [229, 74] width 37 height 11
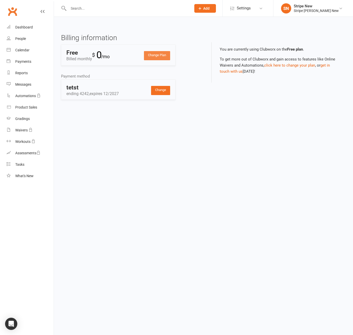
click at [157, 56] on link "Change Plan" at bounding box center [157, 55] width 26 height 9
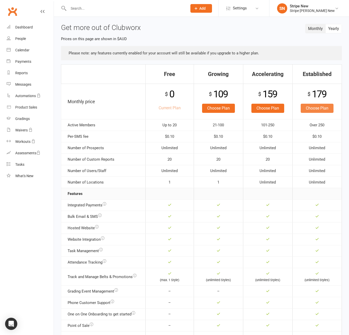
click at [316, 109] on link "Choose Plan" at bounding box center [317, 108] width 33 height 9
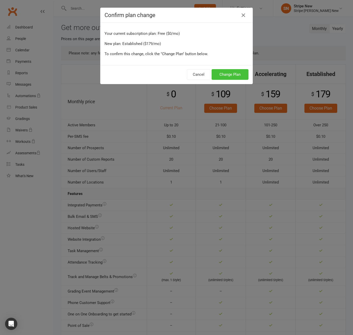
click at [220, 75] on button "Change Plan" at bounding box center [229, 74] width 37 height 11
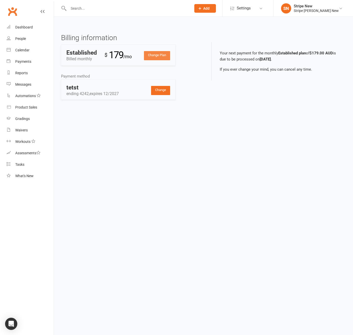
click at [160, 56] on link "Change Plan" at bounding box center [157, 55] width 26 height 9
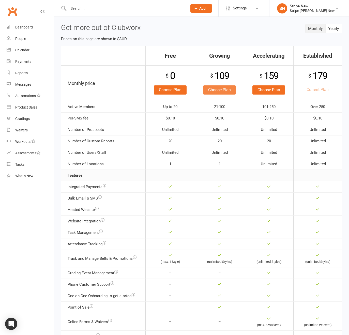
click at [223, 87] on link "Choose Plan" at bounding box center [219, 89] width 33 height 9
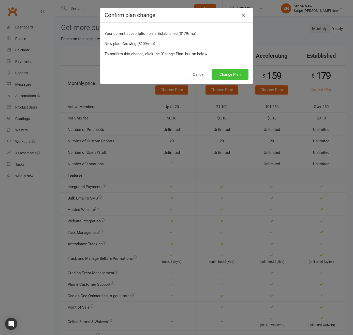
click at [228, 78] on button "Change Plan" at bounding box center [229, 74] width 37 height 11
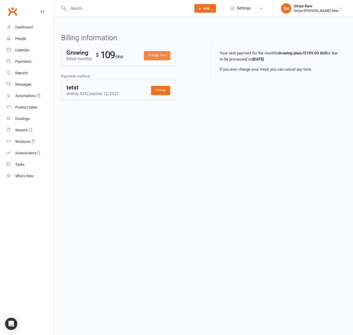
click at [165, 52] on link "Change Plan" at bounding box center [157, 55] width 26 height 9
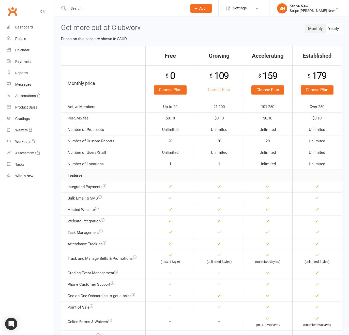
click at [165, 95] on td "$ 0 Choose Plan" at bounding box center [170, 83] width 49 height 36
click at [167, 93] on link "Choose Plan" at bounding box center [170, 89] width 33 height 9
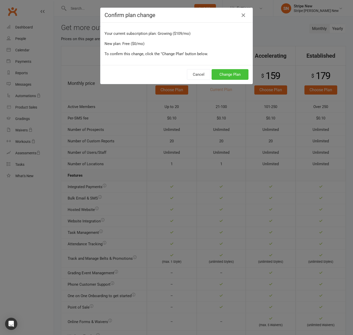
click at [237, 75] on button "Change Plan" at bounding box center [229, 74] width 37 height 11
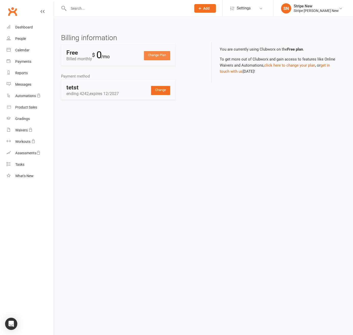
click at [163, 57] on link "Change Plan" at bounding box center [157, 55] width 26 height 9
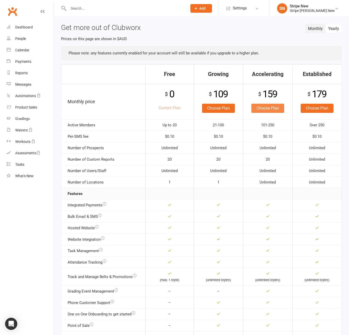
click at [281, 106] on link "Choose Plan" at bounding box center [267, 108] width 33 height 9
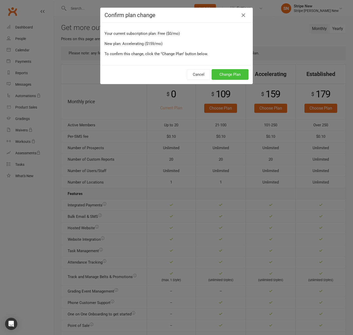
click at [226, 72] on button "Change Plan" at bounding box center [229, 74] width 37 height 11
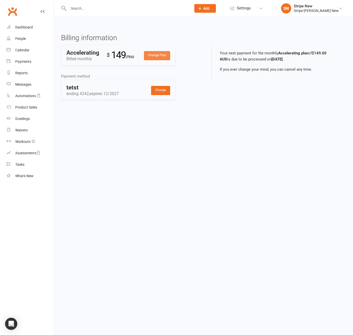
click at [157, 58] on link "Change Plan" at bounding box center [157, 55] width 26 height 9
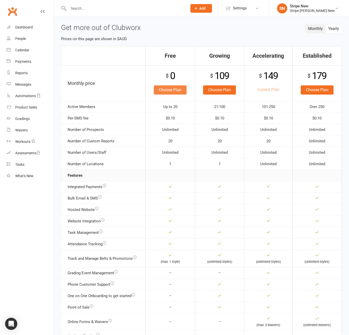
click at [177, 91] on link "Choose Plan" at bounding box center [170, 89] width 33 height 9
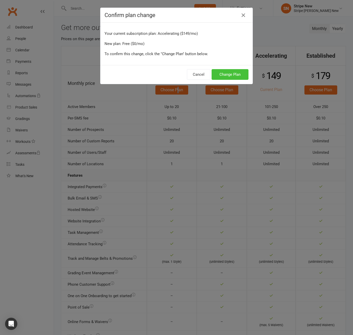
click at [220, 80] on button "Change Plan" at bounding box center [229, 74] width 37 height 11
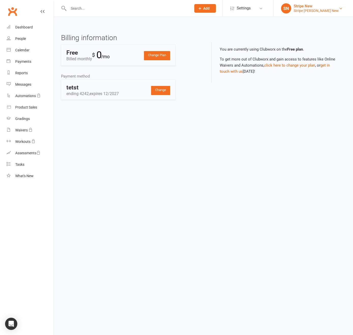
click at [322, 6] on link "SN Stripe New Stripe [PERSON_NAME] New" at bounding box center [313, 8] width 64 height 10
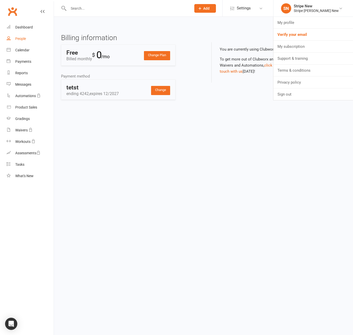
click at [193, 114] on html "Prospect Member Non-attending contact Class / event Appointment Task Membership…" at bounding box center [176, 57] width 353 height 114
click at [21, 38] on div "People" at bounding box center [20, 39] width 11 height 4
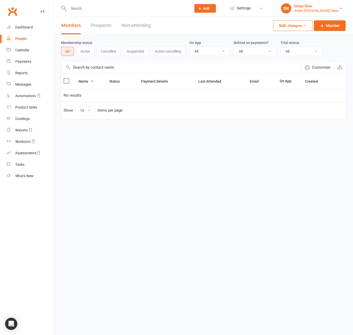
click at [309, 11] on div "Stripe Mel New" at bounding box center [315, 10] width 45 height 5
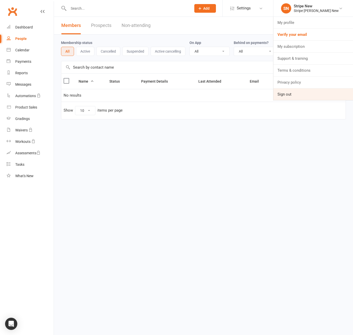
click at [287, 96] on link "Sign out" at bounding box center [313, 94] width 80 height 12
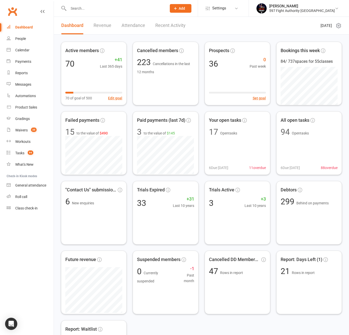
click at [138, 1] on div at bounding box center [112, 8] width 102 height 17
click at [134, 9] on input "text" at bounding box center [115, 8] width 96 height 7
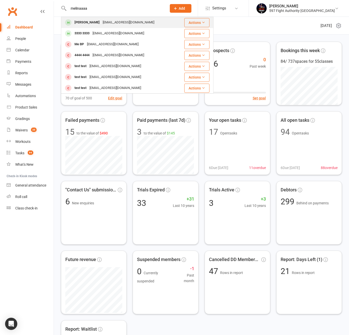
type input "melinaaaa"
click at [113, 26] on div "melina@clubworx.com" at bounding box center [128, 22] width 55 height 7
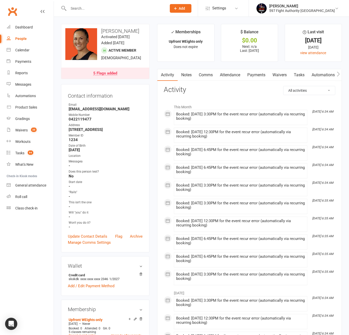
click at [339, 73] on icon "button" at bounding box center [338, 73] width 3 height 5
click at [338, 73] on icon "button" at bounding box center [338, 73] width 3 height 5
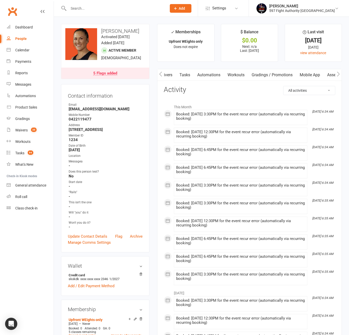
click at [309, 76] on link "Mobile App" at bounding box center [309, 75] width 27 height 12
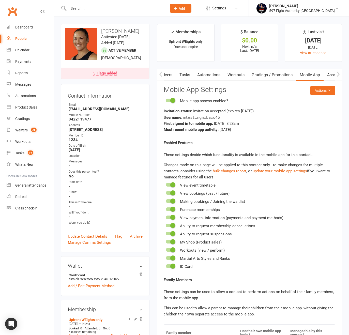
click at [200, 118] on span "mtestingmobacc45" at bounding box center [201, 117] width 37 height 5
copy span "mtestingmobacc45"
click at [161, 73] on icon "button" at bounding box center [160, 73] width 3 height 5
click at [160, 73] on icon "button" at bounding box center [160, 73] width 3 height 5
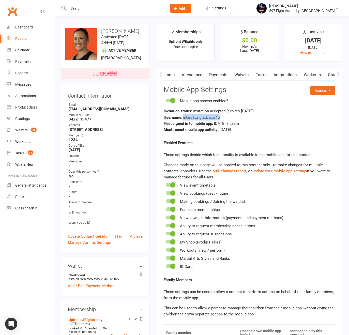
click at [160, 73] on icon "button" at bounding box center [160, 73] width 3 height 5
click at [168, 76] on link "Comms" at bounding box center [167, 75] width 21 height 12
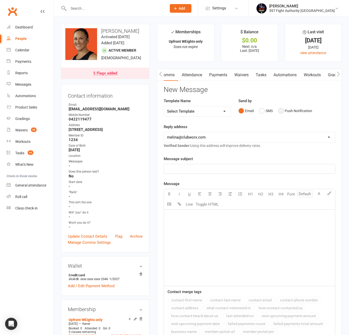
click at [304, 110] on button "Push Notification" at bounding box center [295, 111] width 34 height 10
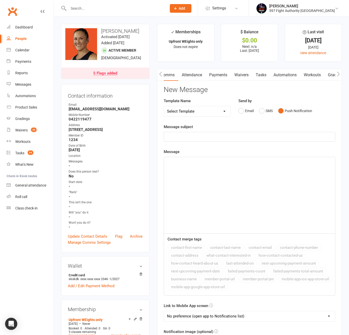
click at [218, 134] on p "﻿" at bounding box center [249, 137] width 165 height 6
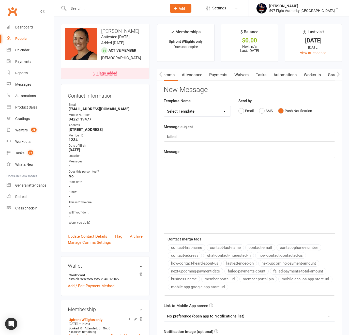
click at [209, 198] on div "﻿" at bounding box center [249, 195] width 171 height 76
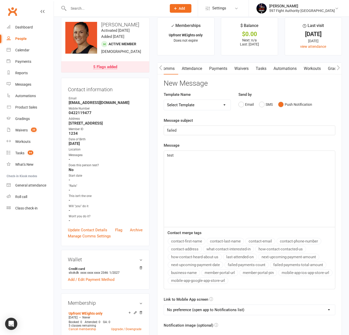
scroll to position [68, 0]
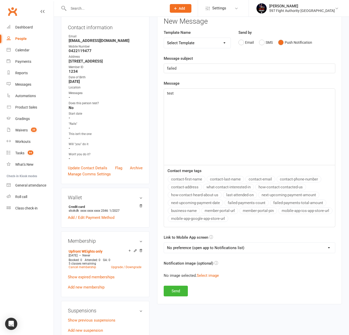
click at [201, 248] on select "No preference (open app to Notifications list) Upcoming Bookings Payments Payme…" at bounding box center [249, 248] width 171 height 10
select select "2"
click at [164, 243] on select "No preference (open app to Notifications list) Upcoming Bookings Payments Payme…" at bounding box center [249, 248] width 171 height 10
click at [207, 277] on button "Select image" at bounding box center [208, 275] width 22 height 6
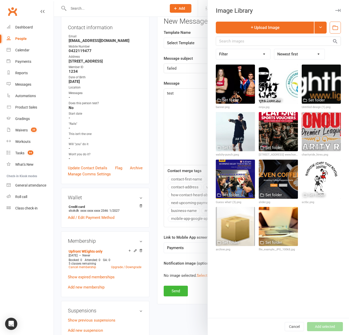
click at [192, 266] on div at bounding box center [201, 167] width 295 height 335
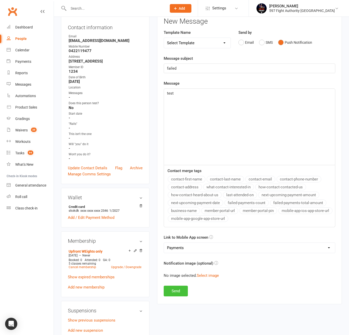
click at [180, 287] on button "Send" at bounding box center [176, 291] width 24 height 11
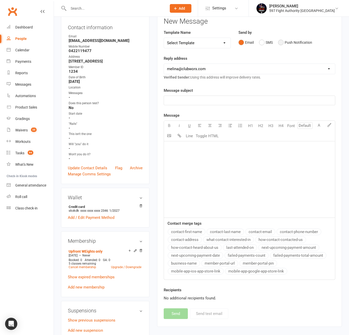
click at [290, 44] on button "Push Notification" at bounding box center [295, 43] width 34 height 10
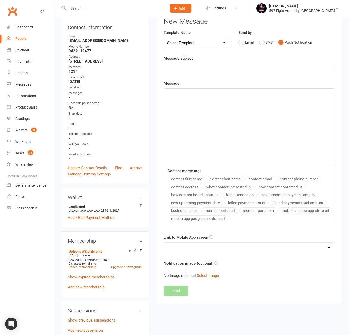
click at [194, 73] on div "﻿" at bounding box center [250, 69] width 172 height 10
click at [195, 69] on p "﻿" at bounding box center [249, 68] width 165 height 6
click at [192, 106] on div "﻿" at bounding box center [249, 127] width 171 height 76
click at [275, 249] on select "No preference (open app to Notifications list) Upcoming Bookings Payments Payme…" at bounding box center [249, 248] width 171 height 10
select select "2"
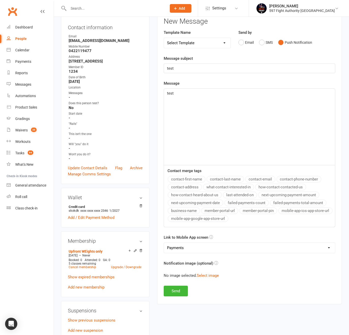
click at [164, 243] on select "No preference (open app to Notifications list) Upcoming Bookings Payments Payme…" at bounding box center [249, 248] width 171 height 10
click at [181, 292] on button "Send" at bounding box center [176, 291] width 24 height 11
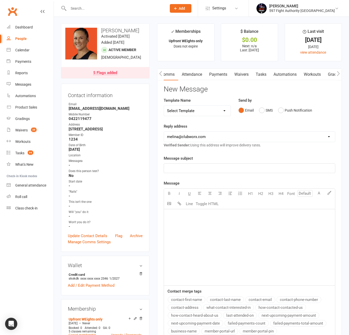
scroll to position [0, 0]
click at [293, 110] on button "Push Notification" at bounding box center [295, 111] width 34 height 10
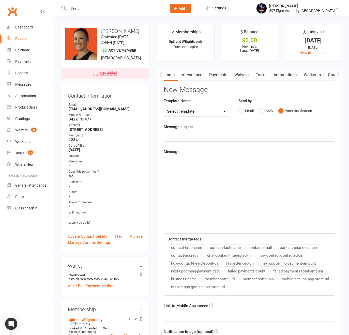
click at [214, 136] on p "﻿" at bounding box center [249, 137] width 165 height 6
click at [213, 170] on div "﻿" at bounding box center [249, 195] width 171 height 76
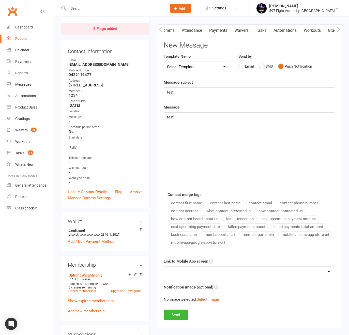
scroll to position [51, 0]
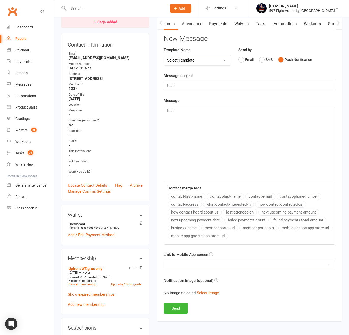
click at [195, 265] on select "No preference (open app to Notifications list) Upcoming Bookings Payments Payme…" at bounding box center [249, 265] width 171 height 10
select select "2"
click at [164, 260] on select "No preference (open app to Notifications list) Upcoming Bookings Payments Payme…" at bounding box center [249, 265] width 171 height 10
click at [178, 310] on button "Send" at bounding box center [176, 308] width 24 height 11
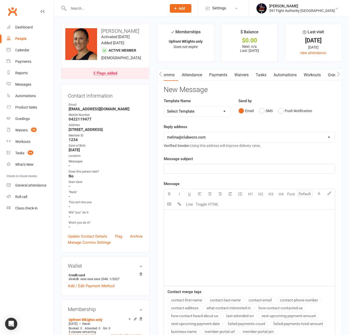
scroll to position [87, 0]
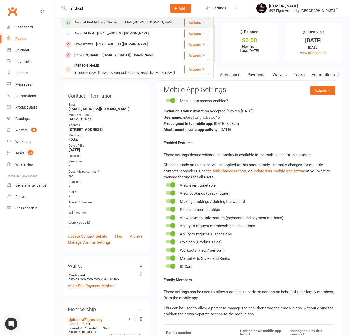
type input "android"
click at [128, 23] on div "melina+222@clubworx.com" at bounding box center [148, 22] width 55 height 7
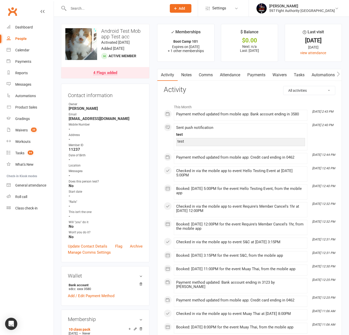
click at [336, 75] on button "button" at bounding box center [338, 74] width 6 height 11
drag, startPoint x: 222, startPoint y: 96, endPoint x: 228, endPoint y: 77, distance: 19.6
click at [223, 92] on div "All activities Bookings / Attendances Communications Notes Failed SMSes Grading…" at bounding box center [250, 301] width 172 height 430
click at [165, 73] on link "Comms" at bounding box center [167, 75] width 21 height 12
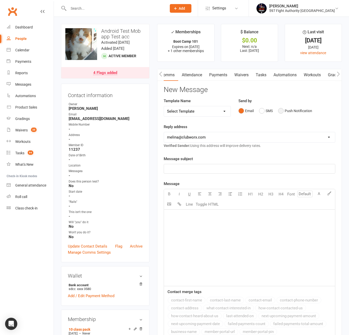
click at [292, 111] on button "Push Notification" at bounding box center [295, 111] width 34 height 10
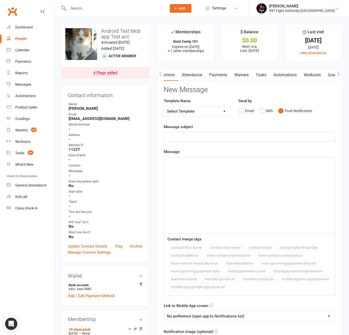
scroll to position [104, 0]
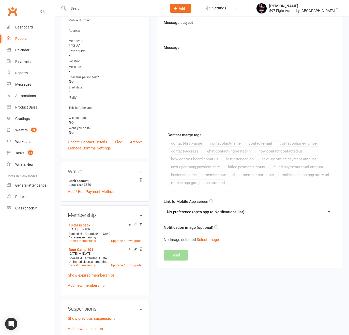
click at [217, 212] on select "No preference (open app to Notifications list) Upcoming Bookings Payments Payme…" at bounding box center [249, 212] width 171 height 10
select select "2"
click at [164, 207] on select "No preference (open app to Notifications list) Upcoming Bookings Payments Payme…" at bounding box center [249, 212] width 171 height 10
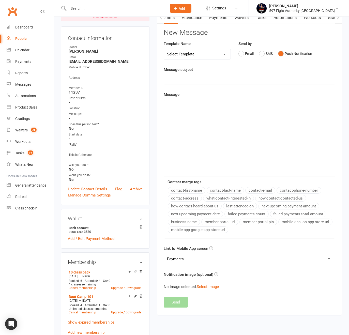
click at [217, 80] on p "﻿" at bounding box center [249, 79] width 165 height 6
click at [197, 122] on div "﻿" at bounding box center [249, 138] width 171 height 76
click at [211, 284] on button "Select image" at bounding box center [208, 287] width 22 height 6
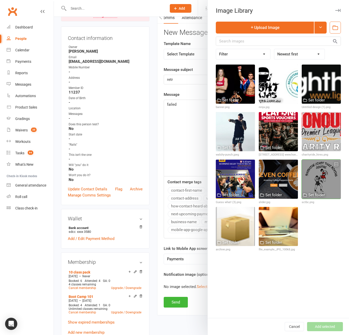
click at [324, 167] on div at bounding box center [321, 179] width 39 height 39
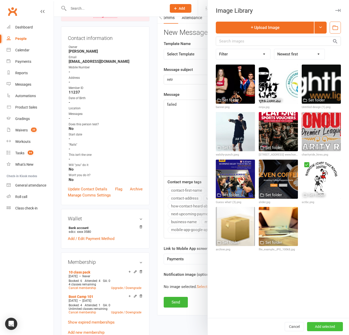
click at [328, 326] on button "Add selected" at bounding box center [325, 326] width 36 height 9
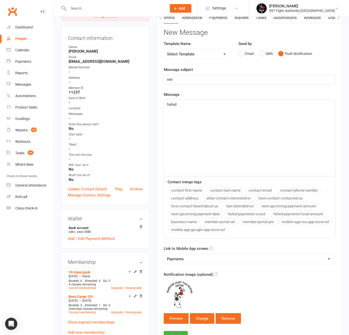
scroll to position [131, 0]
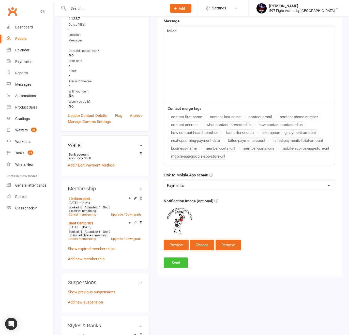
click at [181, 262] on button "Send" at bounding box center [176, 262] width 24 height 11
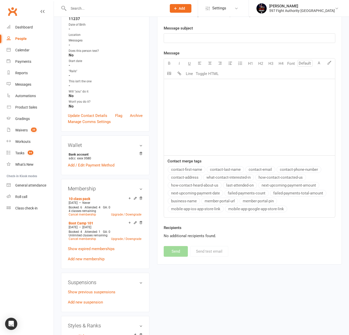
click at [274, 110] on div "﻿" at bounding box center [249, 117] width 171 height 76
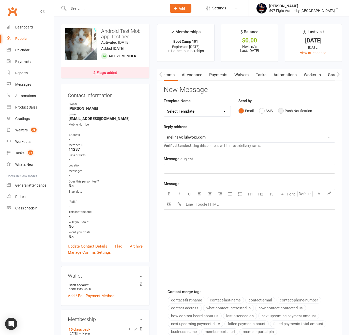
click at [291, 109] on button "Push Notification" at bounding box center [295, 111] width 34 height 10
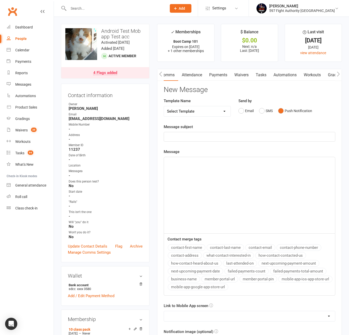
scroll to position [39, 0]
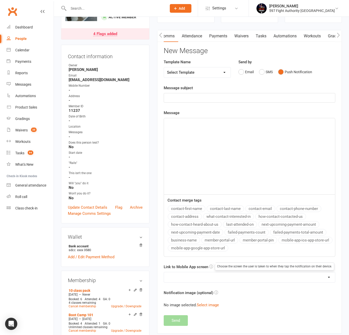
click at [198, 281] on select "No preference (open app to Notifications list) Upcoming Bookings Payments Payme…" at bounding box center [249, 277] width 171 height 10
select select "2"
click at [164, 272] on select "No preference (open app to Notifications list) Upcoming Bookings Payments Payme…" at bounding box center [249, 277] width 171 height 10
click at [189, 95] on p "﻿" at bounding box center [249, 98] width 165 height 6
click at [200, 136] on div "﻿" at bounding box center [249, 156] width 171 height 76
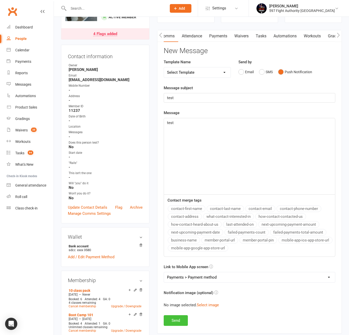
click at [180, 320] on button "Send" at bounding box center [176, 320] width 24 height 11
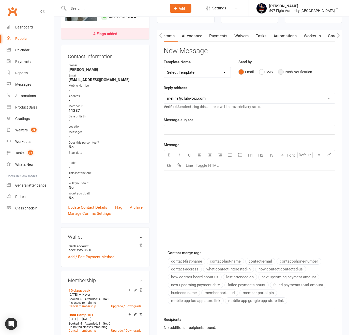
click at [282, 72] on button "Push Notification" at bounding box center [295, 72] width 34 height 10
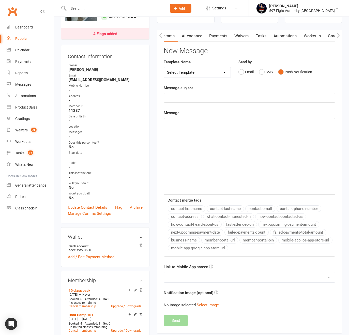
click at [261, 95] on p "﻿" at bounding box center [249, 98] width 165 height 6
click at [219, 132] on div "﻿" at bounding box center [249, 156] width 171 height 76
click at [213, 277] on select "No preference (open app to Notifications list) Upcoming Bookings Payments Payme…" at bounding box center [249, 277] width 171 height 10
select select "2"
click at [164, 272] on select "No preference (open app to Notifications list) Upcoming Bookings Payments Payme…" at bounding box center [249, 277] width 171 height 10
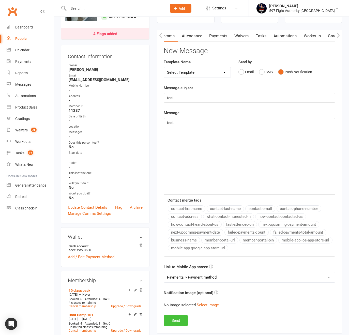
click at [179, 321] on button "Send" at bounding box center [176, 320] width 24 height 11
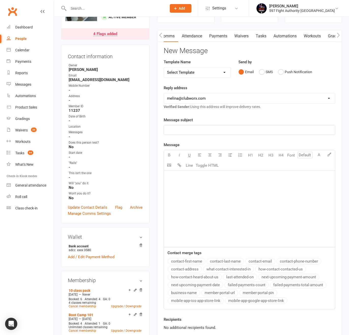
click at [208, 131] on p "﻿" at bounding box center [249, 130] width 165 height 6
click at [190, 206] on div "﻿" at bounding box center [249, 209] width 171 height 76
click at [291, 79] on div "Send by Email SMS Push Notification" at bounding box center [287, 71] width 104 height 25
click at [290, 72] on button "Push Notification" at bounding box center [295, 72] width 34 height 10
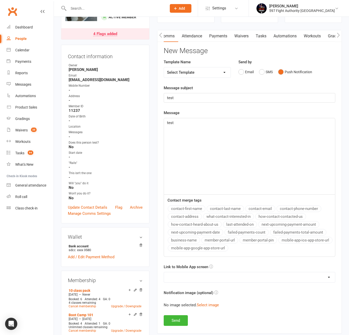
scroll to position [150, 0]
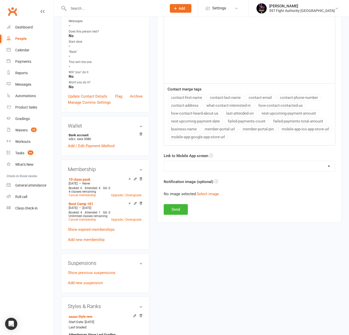
click at [188, 158] on label "Link to Mobile App screen" at bounding box center [186, 156] width 44 height 6
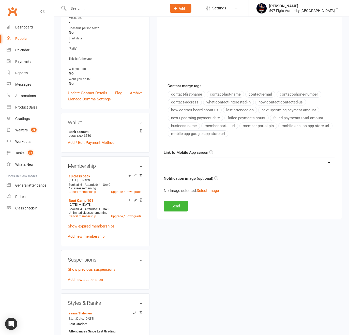
click at [191, 164] on select "No preference (open app to Notifications list) Upcoming Bookings Payments Payme…" at bounding box center [249, 163] width 171 height 10
select select "4"
click at [164, 158] on select "No preference (open app to Notifications list) Upcoming Bookings Payments Payme…" at bounding box center [249, 163] width 171 height 10
click at [182, 209] on button "Send" at bounding box center [176, 206] width 24 height 11
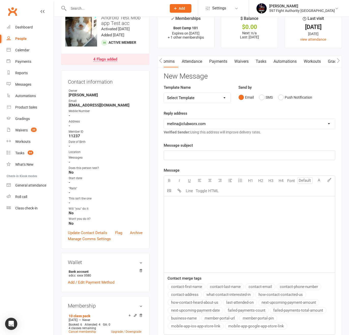
scroll to position [10, 0]
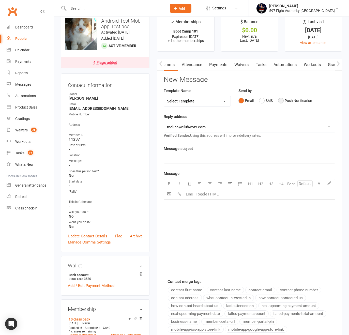
click at [283, 102] on button "Push Notification" at bounding box center [295, 101] width 34 height 10
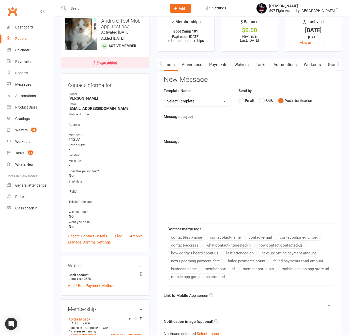
click at [196, 130] on div "﻿" at bounding box center [249, 126] width 171 height 9
click at [176, 167] on div "﻿" at bounding box center [249, 185] width 171 height 76
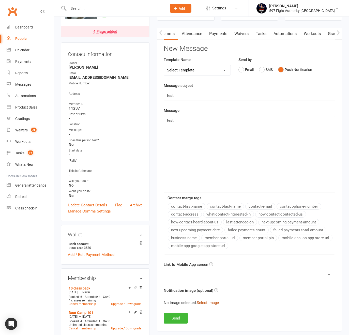
scroll to position [65, 0]
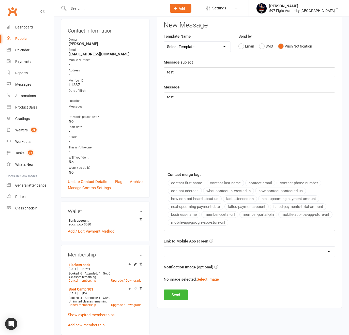
click at [174, 248] on select "No preference (open app to Notifications list) Upcoming Bookings Payments Payme…" at bounding box center [249, 251] width 171 height 10
select select "2"
click at [164, 246] on select "No preference (open app to Notifications list) Upcoming Bookings Payments Payme…" at bounding box center [249, 251] width 171 height 10
click at [174, 295] on button "Send" at bounding box center [176, 294] width 24 height 11
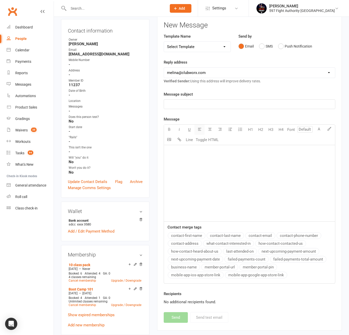
drag, startPoint x: 232, startPoint y: 164, endPoint x: 201, endPoint y: 132, distance: 44.9
click at [206, 135] on div "U H1 H2 H3 H4 Font A Line Toggle HTML ﻿" at bounding box center [250, 172] width 172 height 97
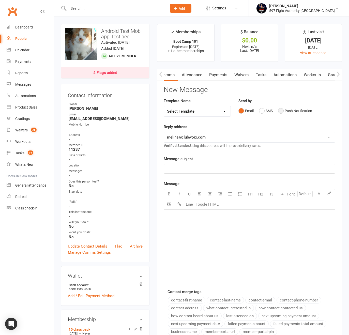
click at [292, 111] on button "Push Notification" at bounding box center [295, 111] width 34 height 10
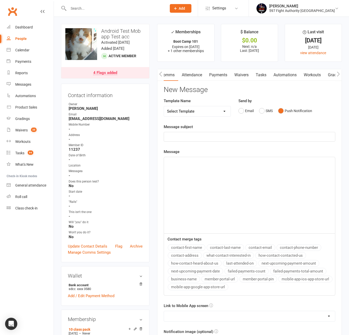
click at [192, 134] on p "﻿" at bounding box center [249, 137] width 165 height 6
click at [177, 160] on p "﻿" at bounding box center [249, 162] width 165 height 6
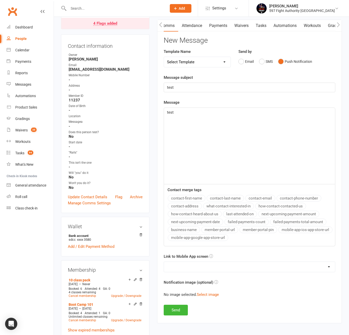
click at [195, 269] on select "No preference (open app to Notifications list) Upcoming Bookings Payments Payme…" at bounding box center [249, 267] width 171 height 10
select select "2"
click at [164, 262] on select "No preference (open app to Notifications list) Upcoming Bookings Payments Payme…" at bounding box center [249, 267] width 171 height 10
click at [181, 309] on button "Send" at bounding box center [176, 310] width 24 height 11
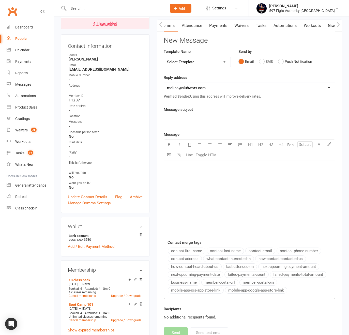
scroll to position [0, 0]
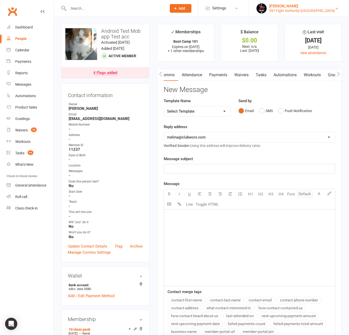
click at [298, 10] on div "597 Fight Authority Australia" at bounding box center [302, 10] width 66 height 5
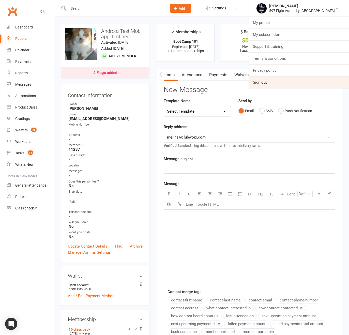
click at [287, 83] on link "Sign out" at bounding box center [299, 82] width 100 height 12
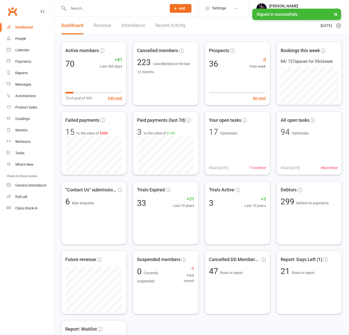
click at [293, 6] on div "[PERSON_NAME]" at bounding box center [302, 6] width 66 height 5
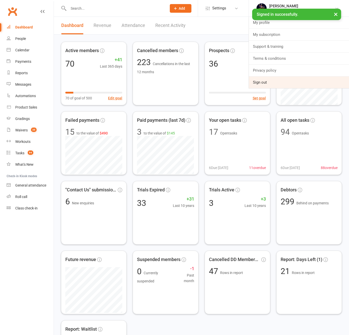
click at [285, 79] on link "Sign out" at bounding box center [299, 82] width 100 height 12
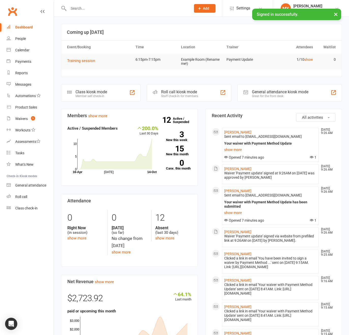
click at [100, 11] on input "text" at bounding box center [127, 8] width 120 height 7
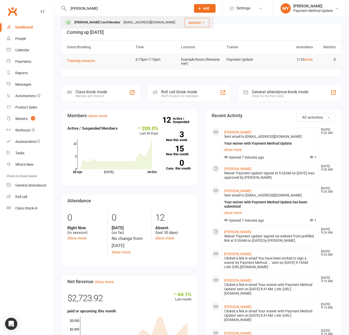
type input "[PERSON_NAME]"
click at [94, 20] on div "[PERSON_NAME] Card Member" at bounding box center [97, 22] width 49 height 7
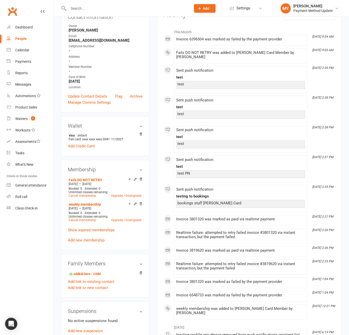
scroll to position [97, 0]
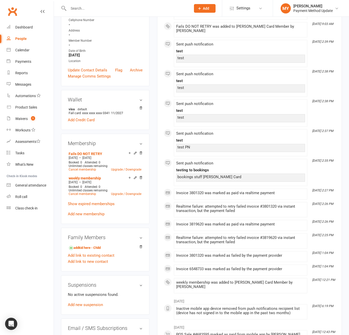
click at [206, 222] on div "Invoice 3819620 was marked as paid via realtime payment" at bounding box center [240, 224] width 129 height 4
click at [217, 206] on div "Realtime failure: attempted to retry failed invoice #3801320 via instant transa…" at bounding box center [240, 208] width 129 height 9
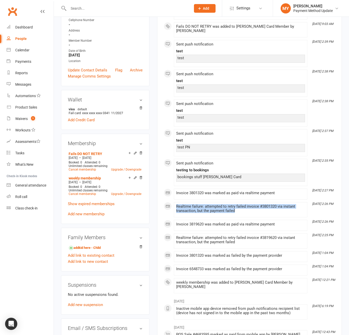
click at [217, 206] on div "Realtime failure: attempted to retry failed invoice #3801320 via instant transa…" at bounding box center [240, 208] width 129 height 9
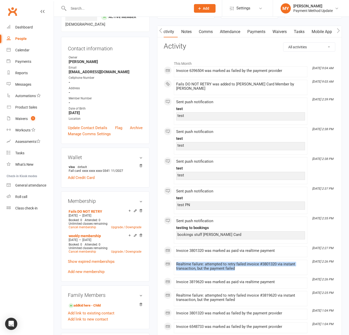
scroll to position [0, 1]
click at [260, 33] on link "Payments" at bounding box center [255, 32] width 25 height 12
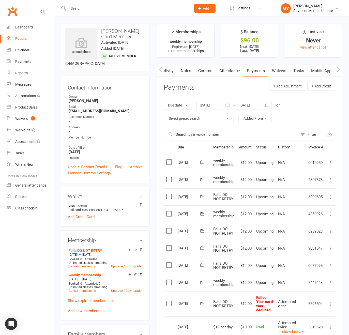
click at [318, 73] on link "Mobile App" at bounding box center [320, 71] width 27 height 12
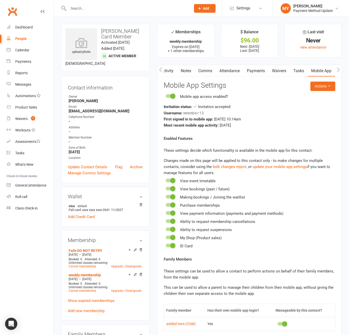
click at [192, 114] on span "mmember13" at bounding box center [193, 112] width 21 height 5
copy span "mmember13"
click at [166, 74] on link "Activity" at bounding box center [167, 71] width 20 height 12
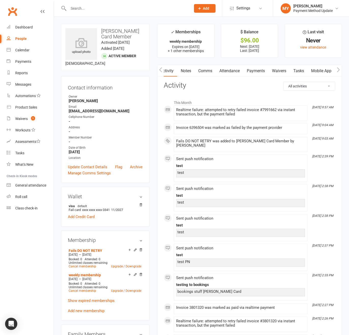
scroll to position [0, 1]
click at [256, 72] on link "Payments" at bounding box center [255, 71] width 25 height 12
